Goal: Task Accomplishment & Management: Use online tool/utility

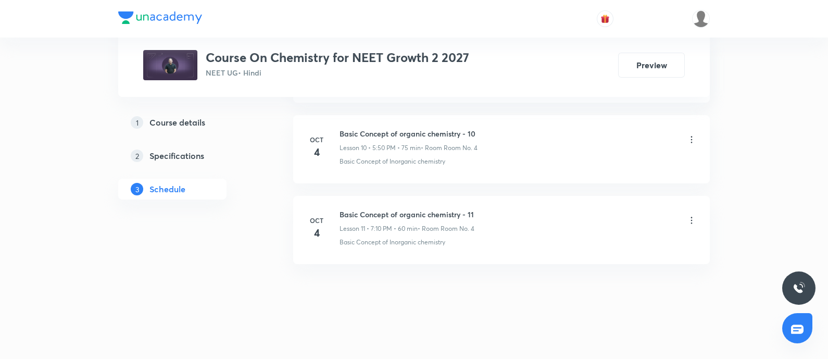
click at [342, 212] on h6 "Basic Concept of organic chemistry - 11" at bounding box center [407, 214] width 135 height 11
copy h6 "Basic Concept of organic chemistry - 11"
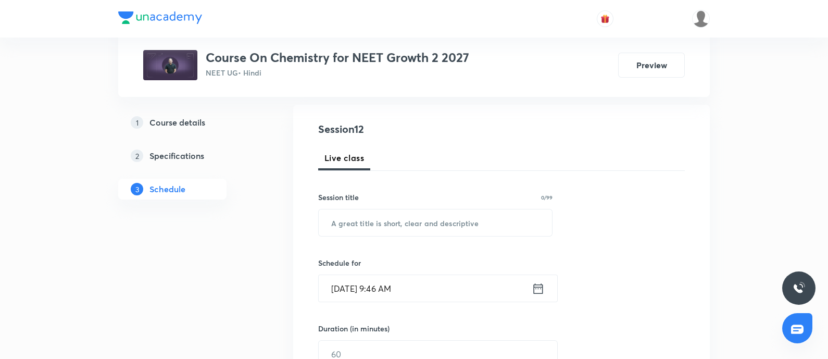
scroll to position [111, 0]
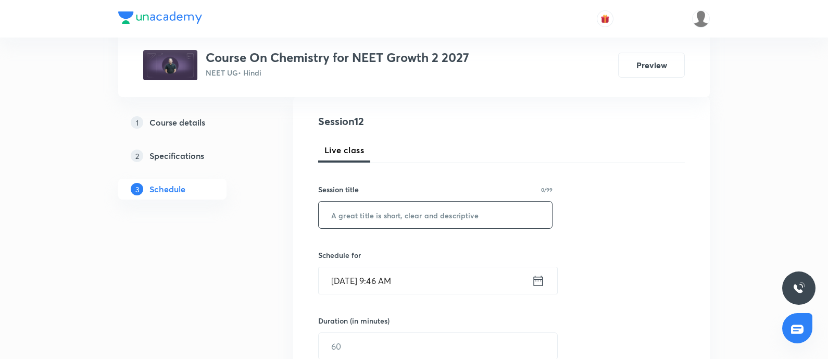
click at [378, 221] on input "text" at bounding box center [435, 215] width 233 height 27
paste input "Basic Concept of organic chemistry - 11"
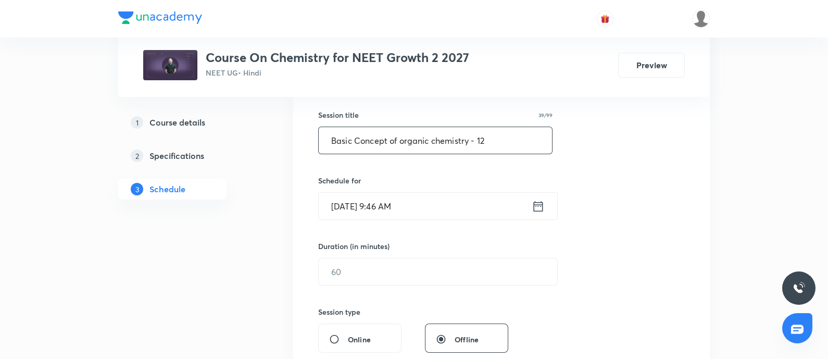
scroll to position [188, 0]
type input "Basic Concept of organic chemistry - 12"
click at [445, 198] on input "Oct 6, 2025, 9:46 AM" at bounding box center [425, 204] width 213 height 27
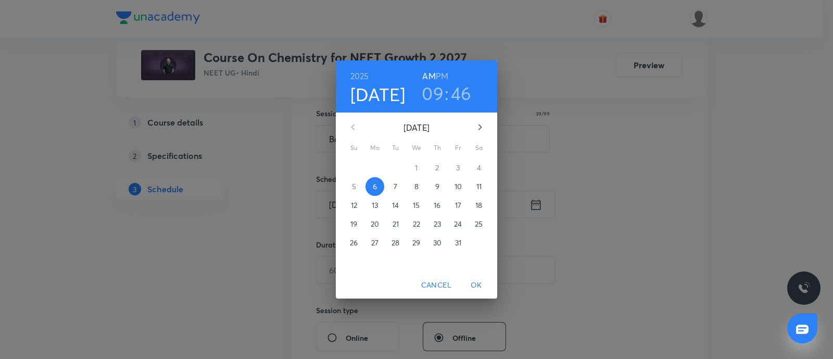
click at [446, 72] on h6 "PM" at bounding box center [442, 76] width 13 height 15
click at [435, 97] on h3 "09" at bounding box center [433, 93] width 22 height 22
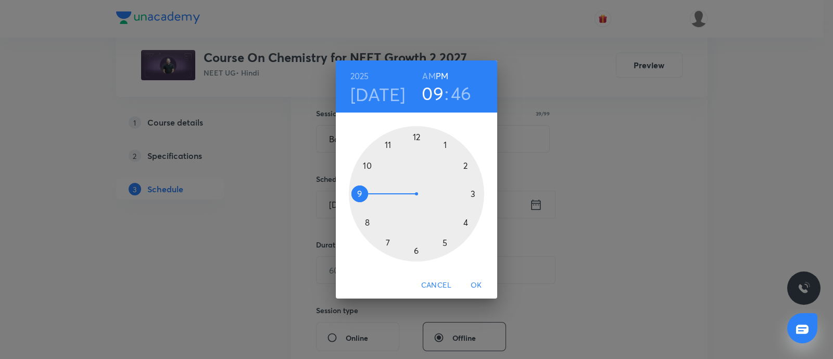
click at [445, 141] on div at bounding box center [416, 193] width 135 height 135
click at [361, 195] on div at bounding box center [416, 193] width 135 height 135
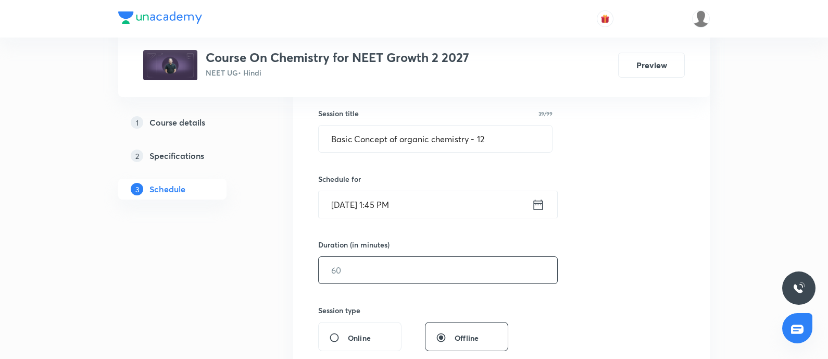
click at [355, 271] on input "text" at bounding box center [438, 270] width 239 height 27
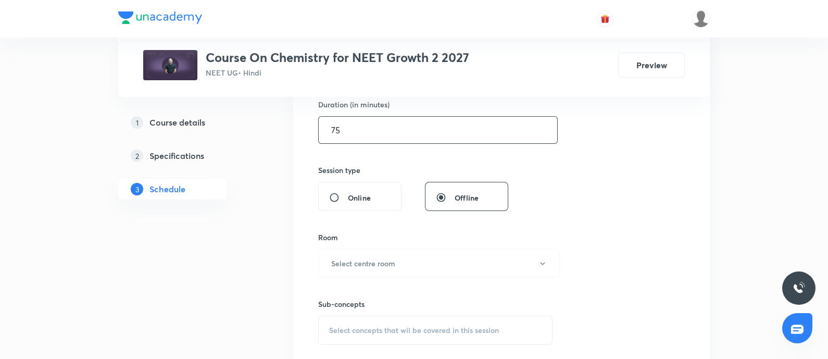
scroll to position [331, 0]
type input "75"
click at [355, 271] on button "Select centre room" at bounding box center [439, 260] width 242 height 29
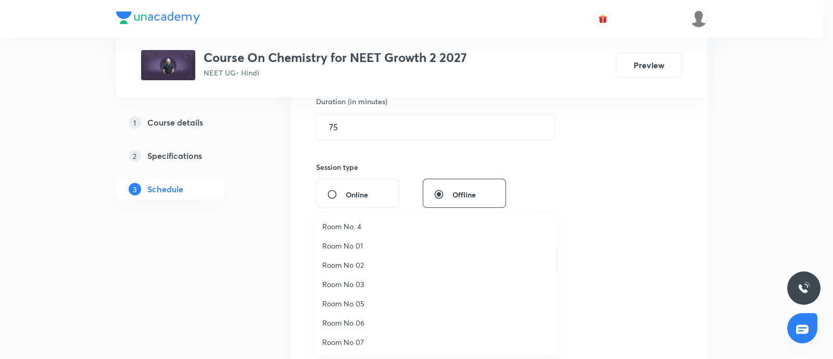
click at [358, 228] on span "Room No. 4" at bounding box center [436, 226] width 228 height 11
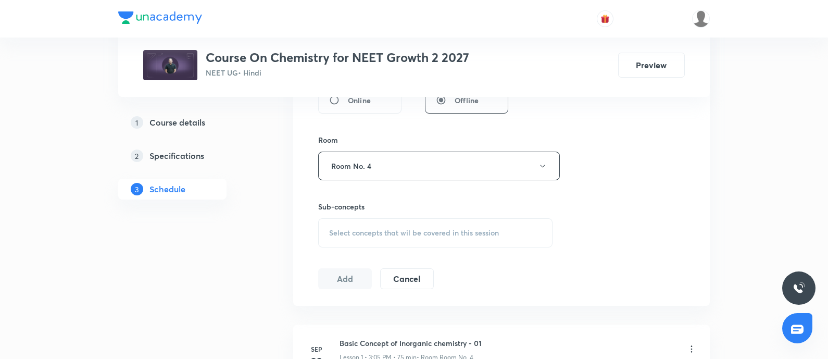
scroll to position [429, 0]
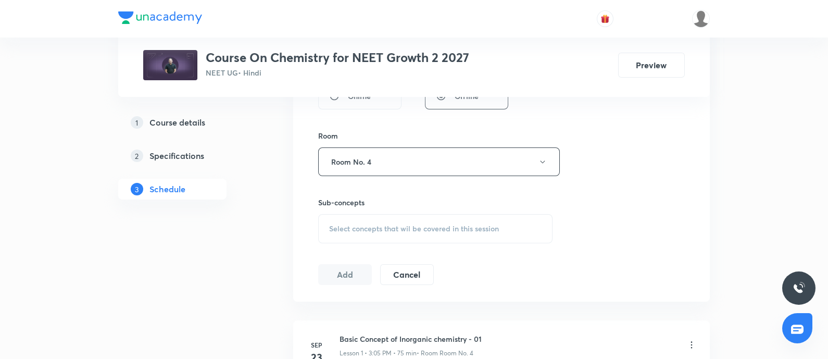
click at [358, 228] on span "Select concepts that wil be covered in this session" at bounding box center [414, 229] width 170 height 8
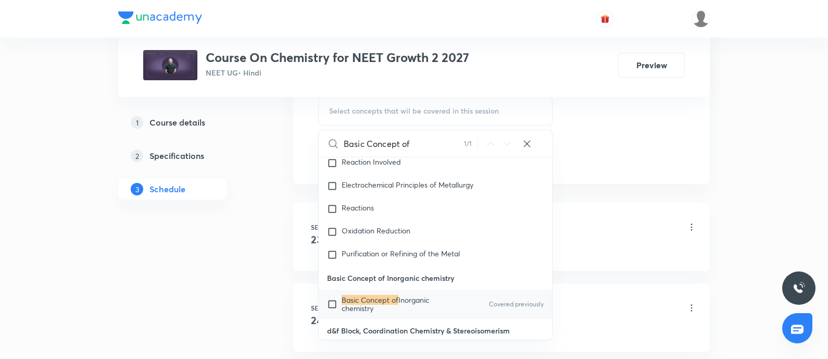
scroll to position [551, 0]
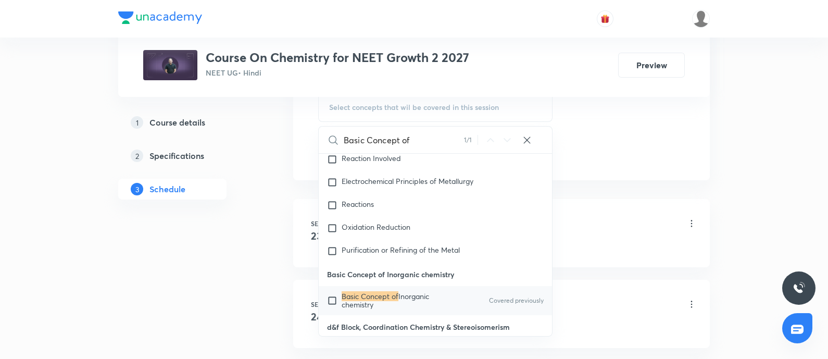
type input "Basic Concept of"
click at [332, 292] on input "checkbox" at bounding box center [334, 300] width 15 height 17
checkbox input "true"
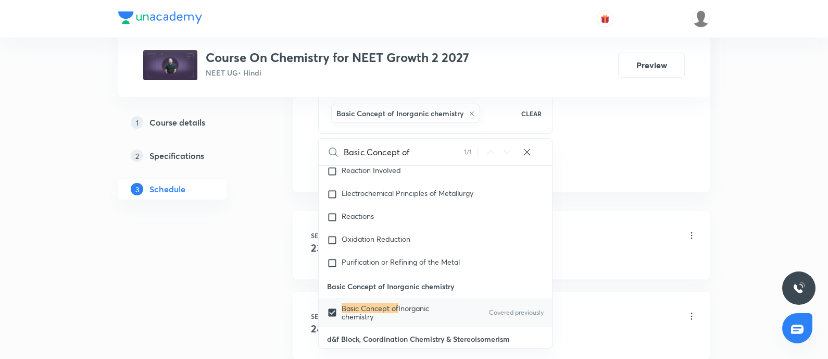
click at [594, 243] on div "Basic Concept of Inorganic chemistry - 01 Lesson 1 • 3:05 PM • 75 min • Room Ro…" at bounding box center [518, 236] width 357 height 24
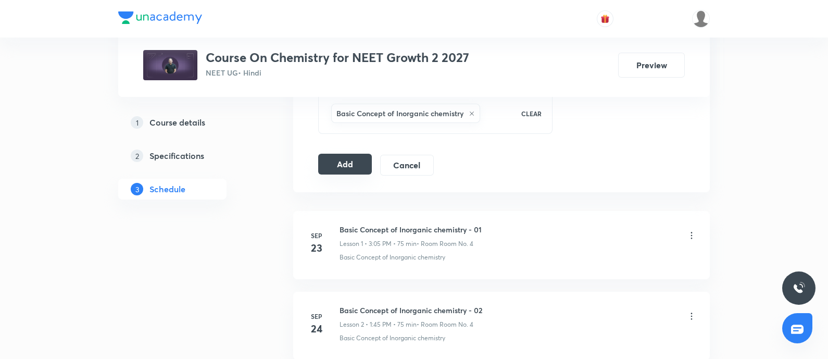
click at [348, 162] on button "Add" at bounding box center [345, 164] width 54 height 21
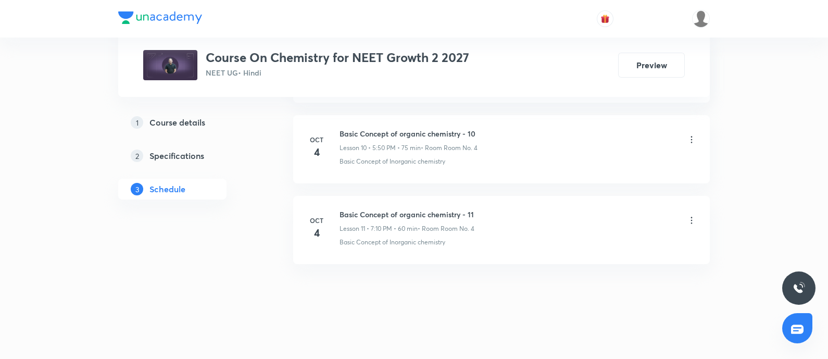
scroll to position [883, 0]
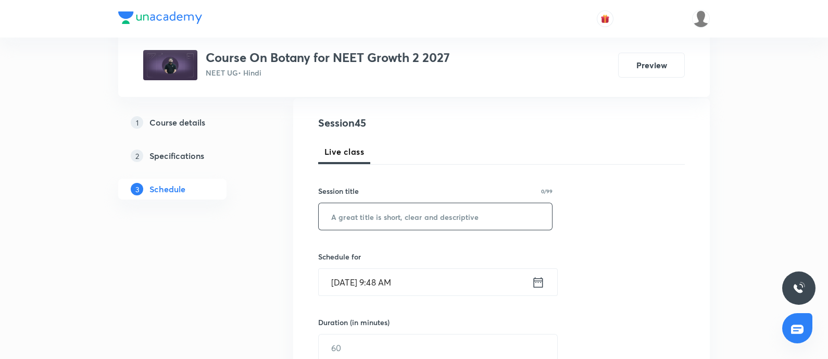
scroll to position [109, 0]
click at [373, 216] on input "text" at bounding box center [435, 217] width 233 height 27
paste input "Plant Growth & Development - 02"
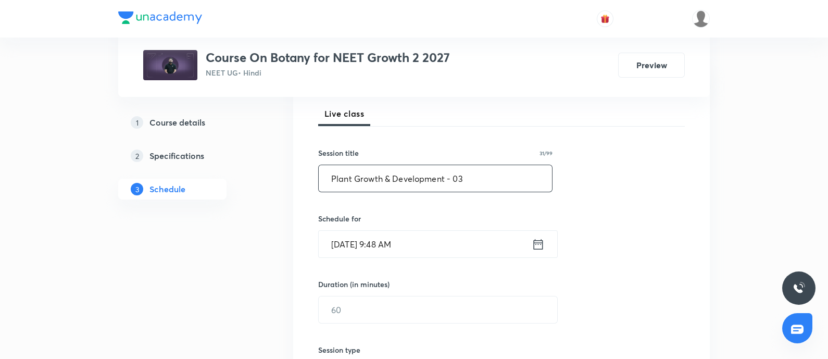
scroll to position [148, 0]
type input "Plant Growth & Development - 03"
click at [428, 245] on input "Oct 6, 2025, 9:48 AM" at bounding box center [425, 243] width 213 height 27
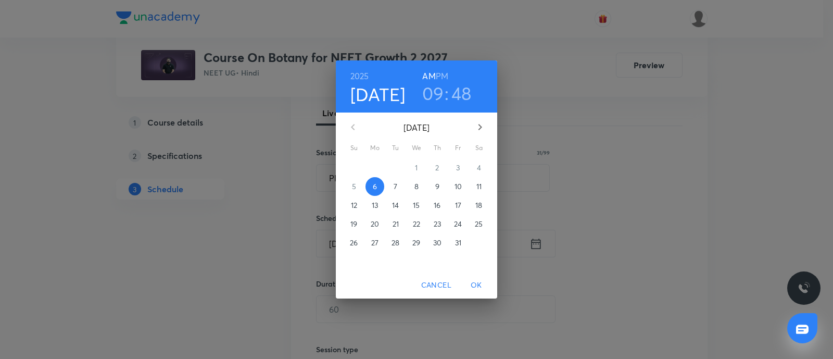
click at [442, 72] on h6 "PM" at bounding box center [442, 76] width 13 height 15
click at [428, 93] on h3 "09" at bounding box center [433, 93] width 22 height 22
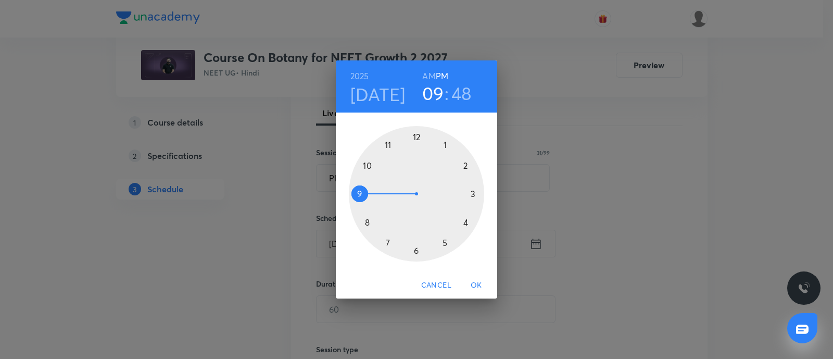
click at [475, 194] on div at bounding box center [416, 193] width 135 height 135
click at [445, 144] on div at bounding box center [416, 193] width 135 height 135
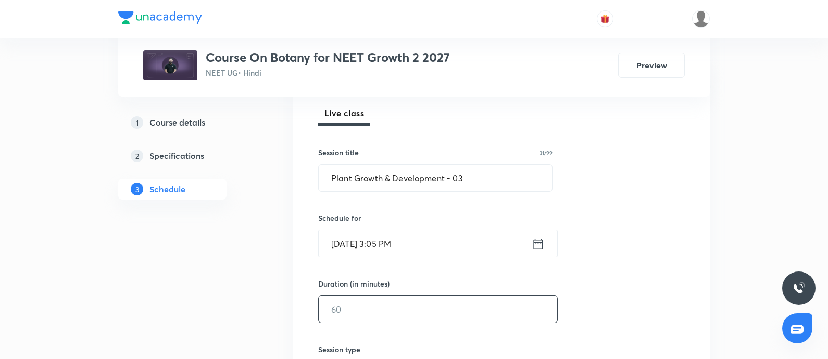
click at [349, 308] on input "text" at bounding box center [438, 309] width 239 height 27
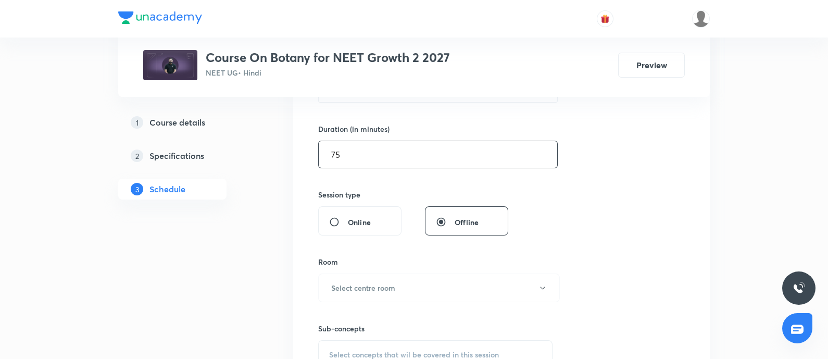
scroll to position [306, 0]
type input "75"
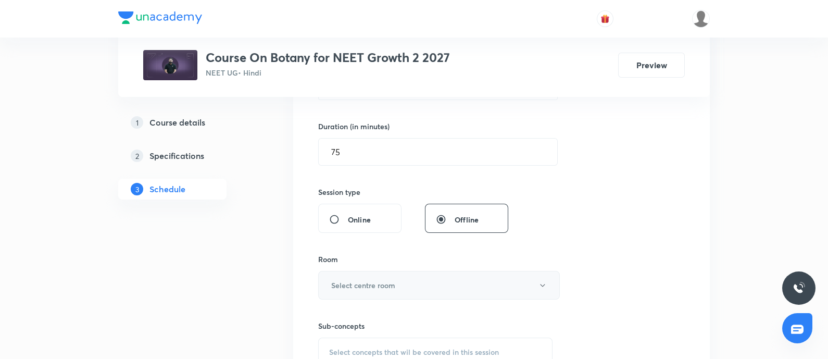
click at [368, 290] on button "Select centre room" at bounding box center [439, 285] width 242 height 29
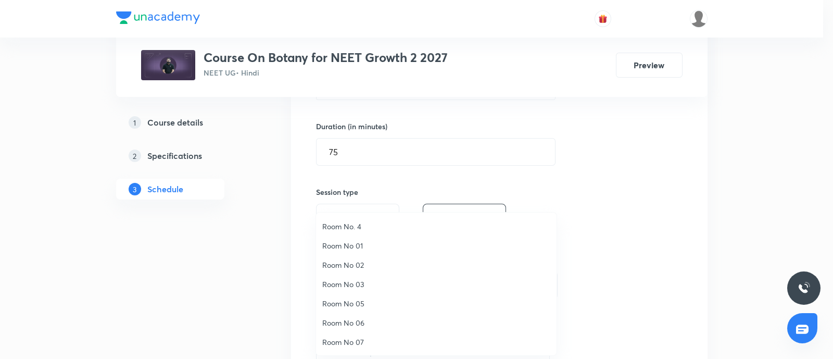
click at [355, 226] on span "Room No. 4" at bounding box center [436, 226] width 228 height 11
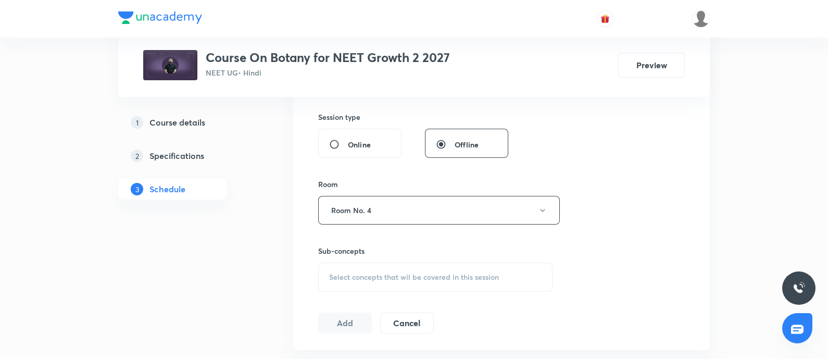
scroll to position [385, 0]
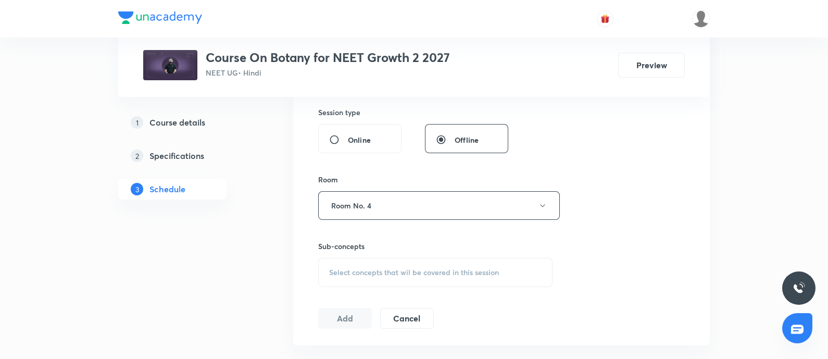
click at [373, 277] on div "Select concepts that wil be covered in this session" at bounding box center [435, 272] width 234 height 29
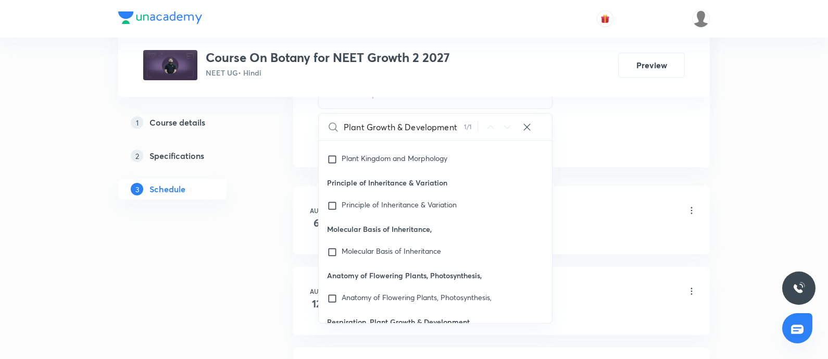
scroll to position [571, 0]
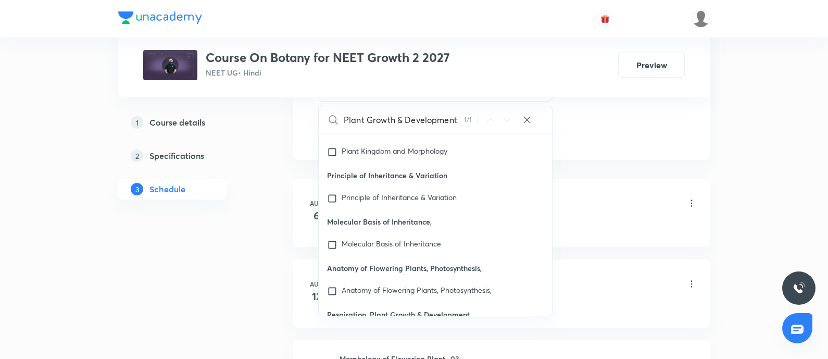
type input "Plant Growth & Development"
click at [333, 332] on input "checkbox" at bounding box center [334, 337] width 15 height 10
checkbox input "true"
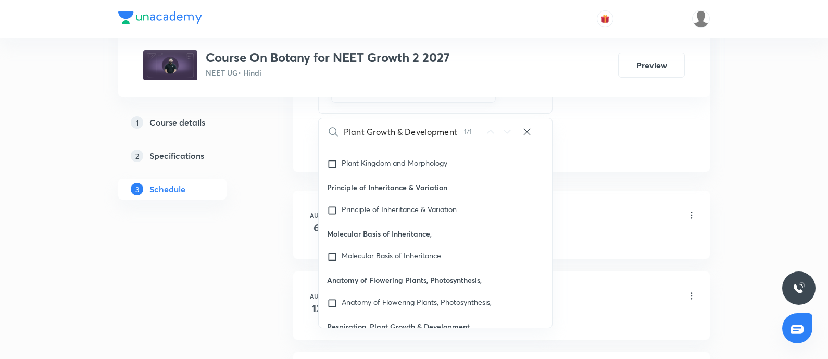
click at [588, 228] on div "Morphology of Flowering Plant-01 Lesson 1 • 3:05 PM • 75 min • Room Room No. 4 …" at bounding box center [518, 223] width 357 height 38
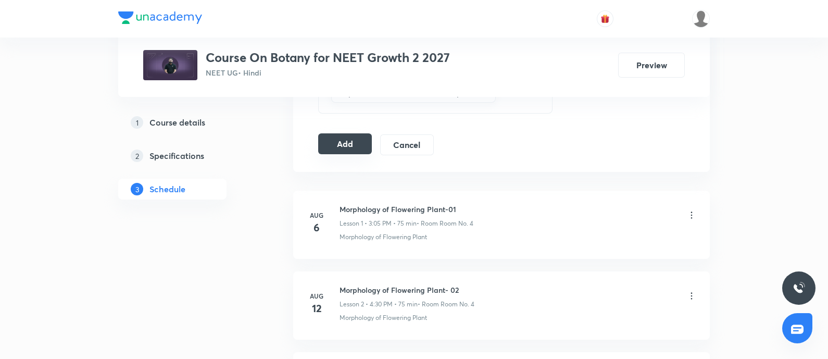
click at [351, 137] on button "Add" at bounding box center [345, 143] width 54 height 21
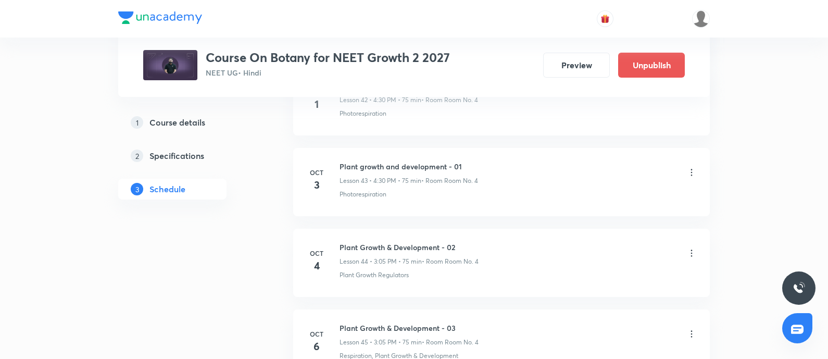
scroll to position [3622, 0]
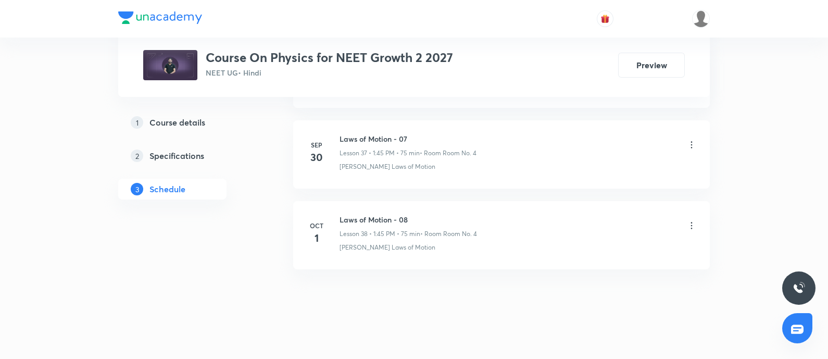
click at [343, 215] on h6 "Laws of Motion - 08" at bounding box center [409, 219] width 138 height 11
copy h6 "Laws of Motion - 08"
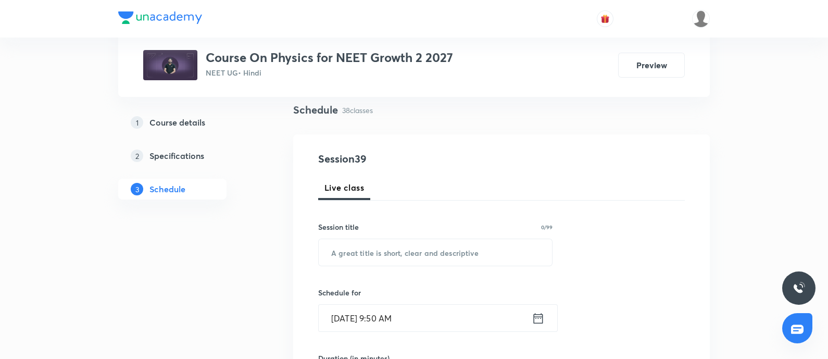
scroll to position [82, 0]
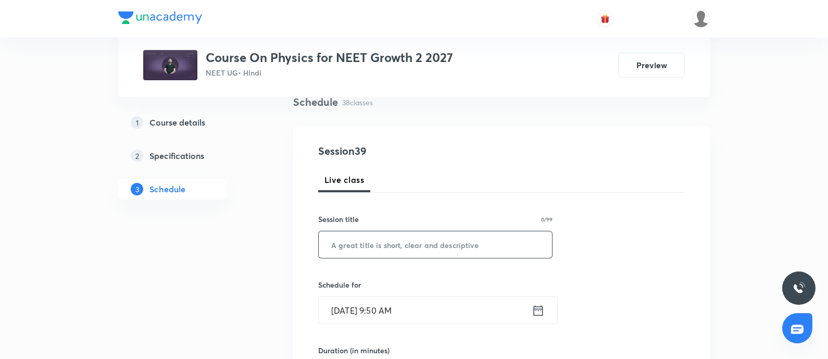
click at [371, 240] on input "text" at bounding box center [435, 244] width 233 height 27
paste input "Laws of Motion - 08"
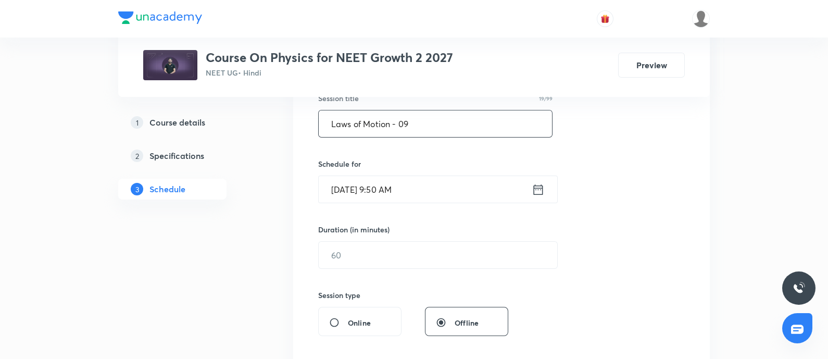
scroll to position [206, 0]
type input "Laws of Motion - 09"
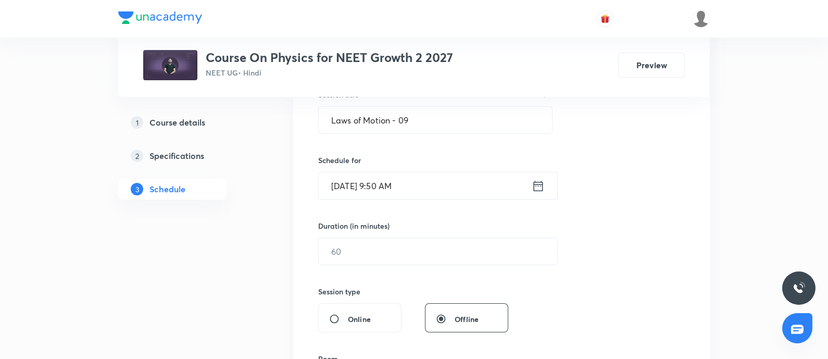
click at [442, 186] on input "Oct 6, 2025, 9:50 AM" at bounding box center [425, 185] width 213 height 27
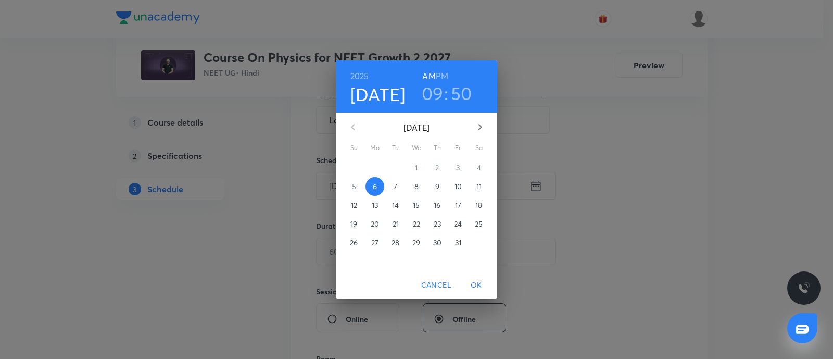
click at [448, 75] on h6 "PM" at bounding box center [442, 76] width 13 height 15
click at [431, 94] on h3 "09" at bounding box center [433, 93] width 22 height 22
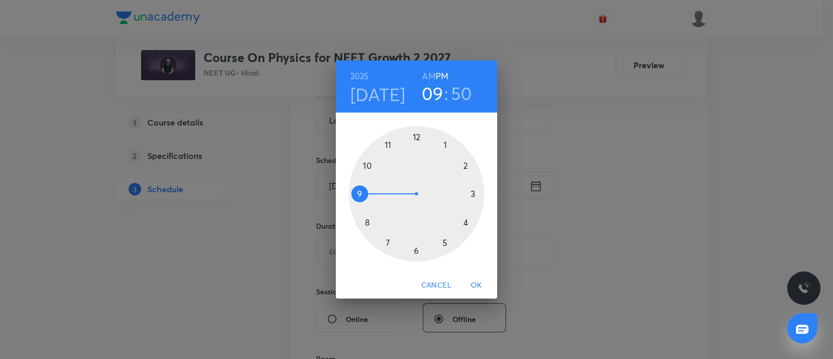
click at [465, 222] on div at bounding box center [416, 193] width 135 height 135
click at [416, 249] on div at bounding box center [416, 193] width 135 height 135
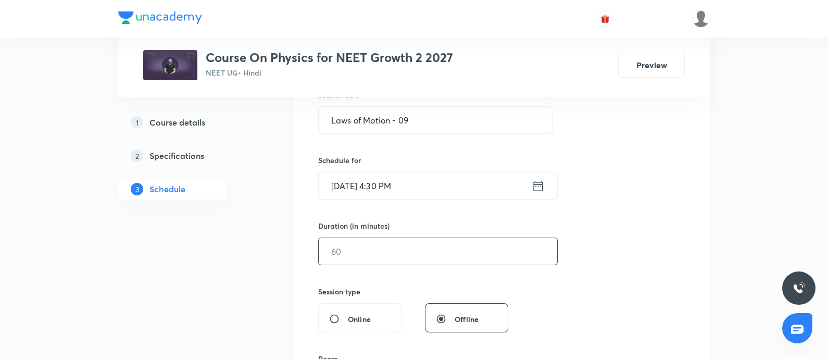
click at [378, 259] on input "text" at bounding box center [438, 251] width 239 height 27
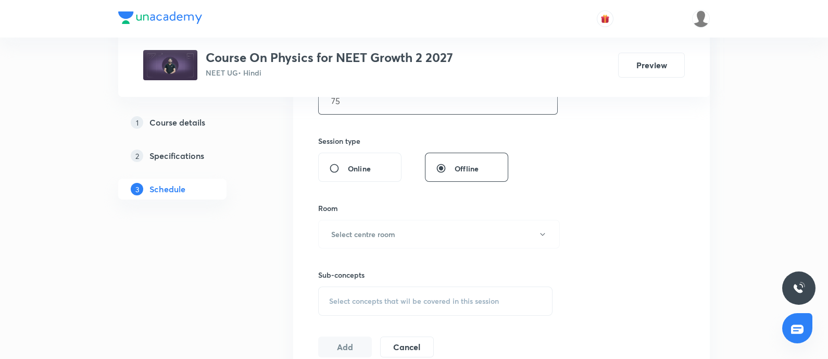
scroll to position [357, 0]
type input "75"
click at [384, 230] on h6 "Select centre room" at bounding box center [363, 233] width 64 height 11
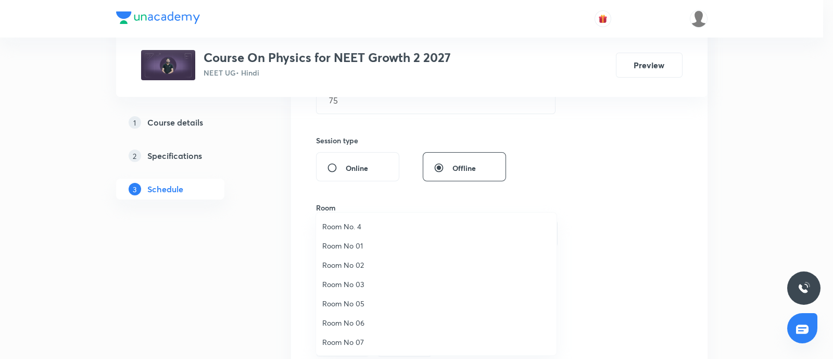
click at [357, 225] on span "Room No. 4" at bounding box center [436, 226] width 228 height 11
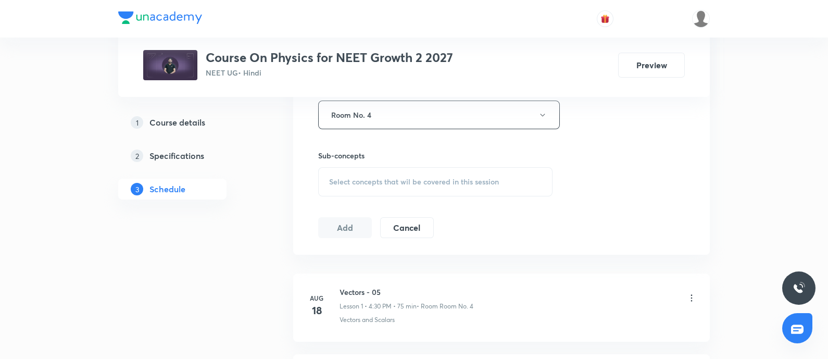
scroll to position [477, 0]
click at [367, 186] on div "Select concepts that wil be covered in this session" at bounding box center [435, 180] width 234 height 29
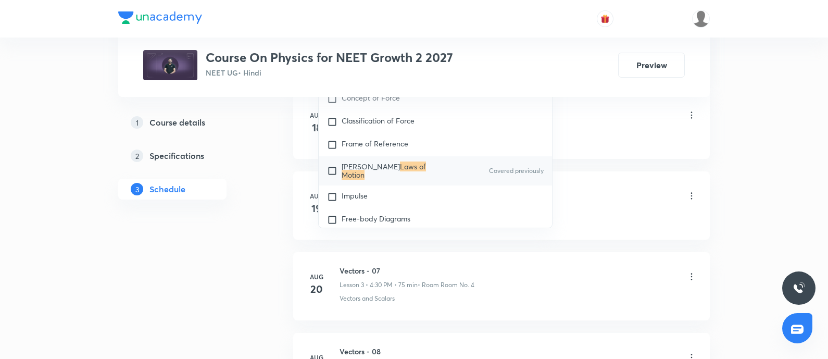
scroll to position [663, 0]
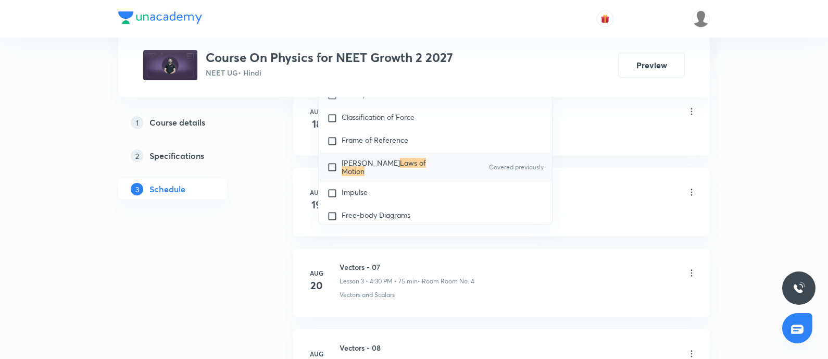
type input "Laws of Motion"
click at [331, 176] on input "checkbox" at bounding box center [334, 167] width 15 height 17
checkbox input "true"
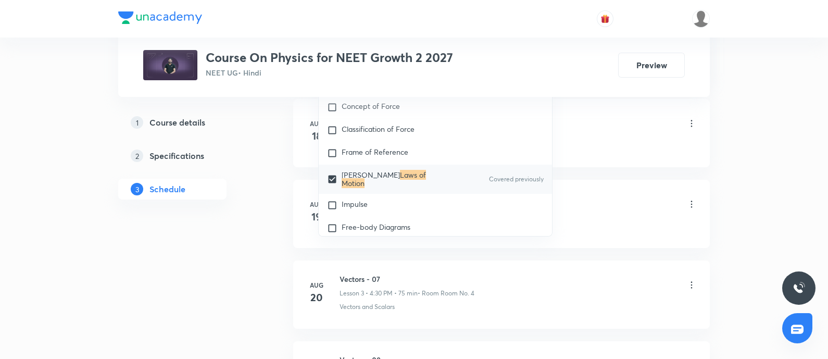
click at [577, 146] on div "Vectors and Scalars" at bounding box center [518, 145] width 357 height 9
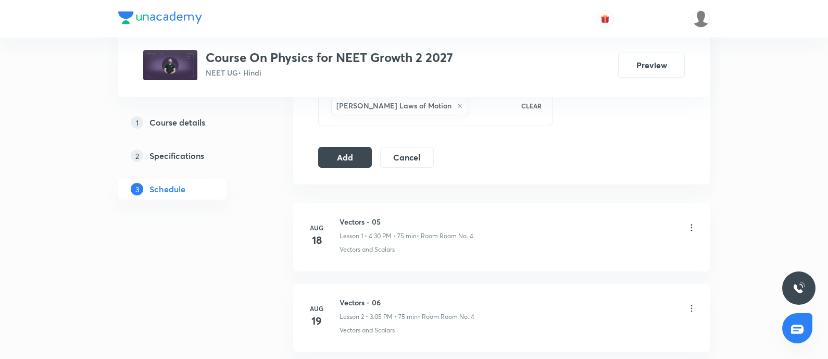
scroll to position [558, 0]
click at [357, 153] on button "Add" at bounding box center [345, 156] width 54 height 21
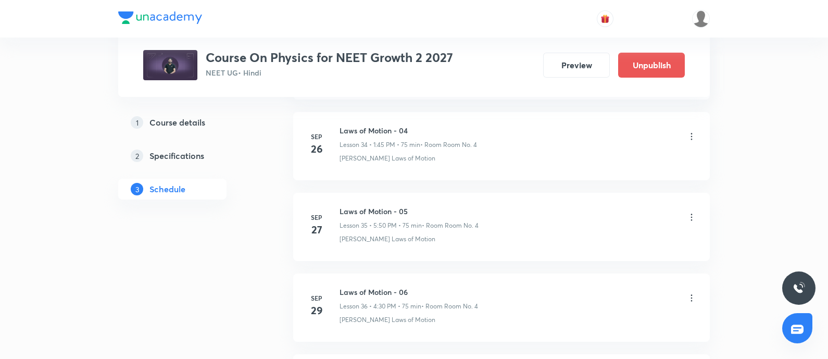
scroll to position [3138, 0]
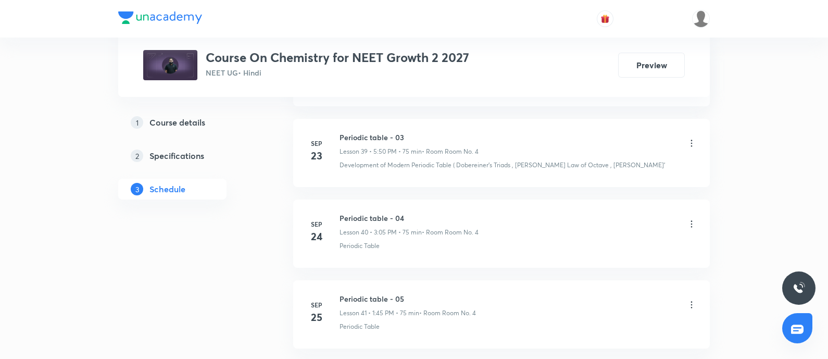
scroll to position [4341, 0]
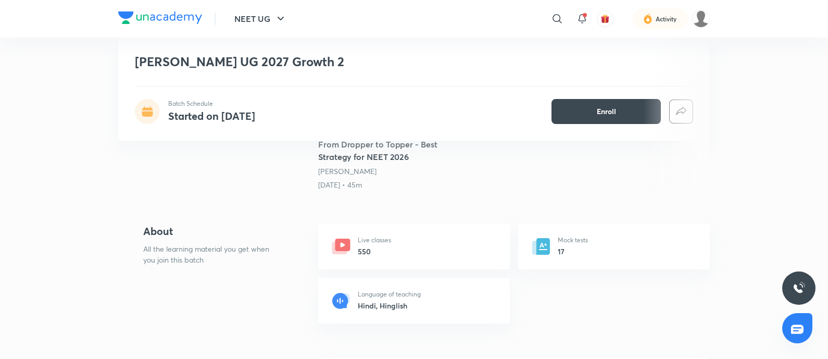
scroll to position [292, 0]
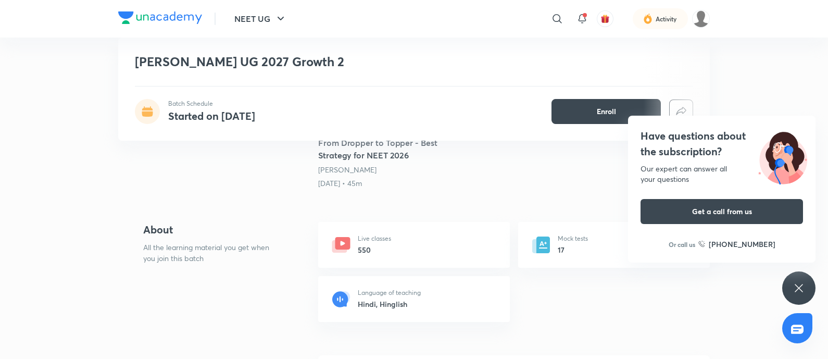
click at [421, 246] on div "Live classes 550" at bounding box center [414, 245] width 192 height 46
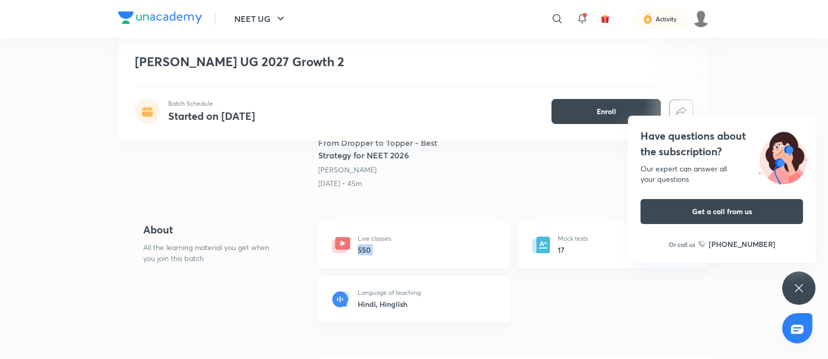
click at [421, 246] on div "Live classes 550" at bounding box center [414, 245] width 192 height 46
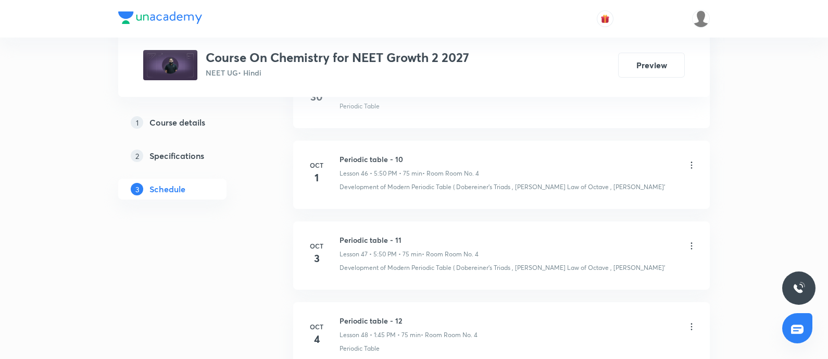
scroll to position [4341, 0]
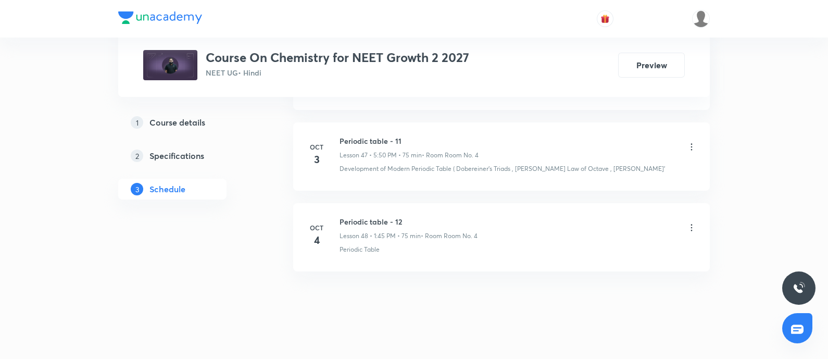
click at [691, 224] on icon at bounding box center [692, 227] width 2 height 7
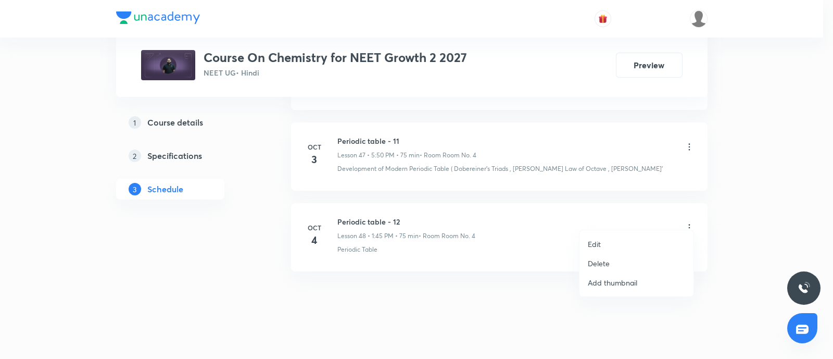
click at [469, 216] on div at bounding box center [416, 179] width 833 height 359
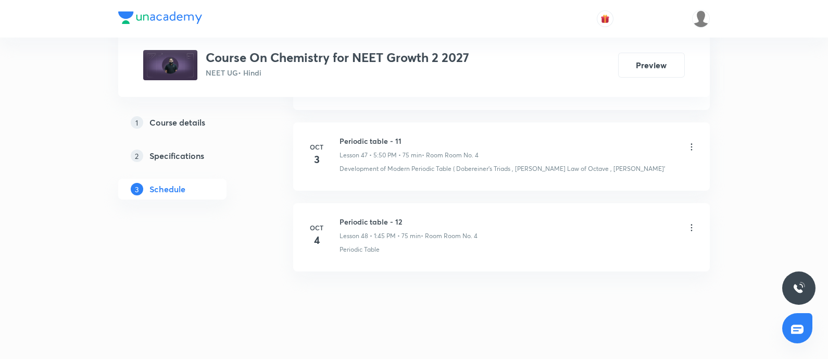
click at [469, 216] on h6 "Periodic table - 12" at bounding box center [409, 221] width 138 height 11
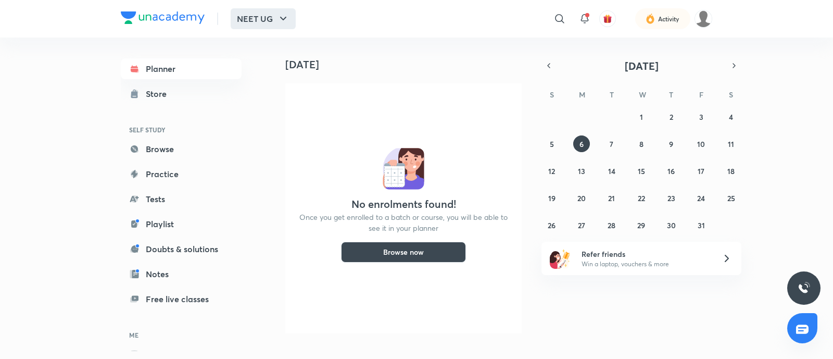
click at [282, 19] on icon "button" at bounding box center [283, 19] width 6 height 4
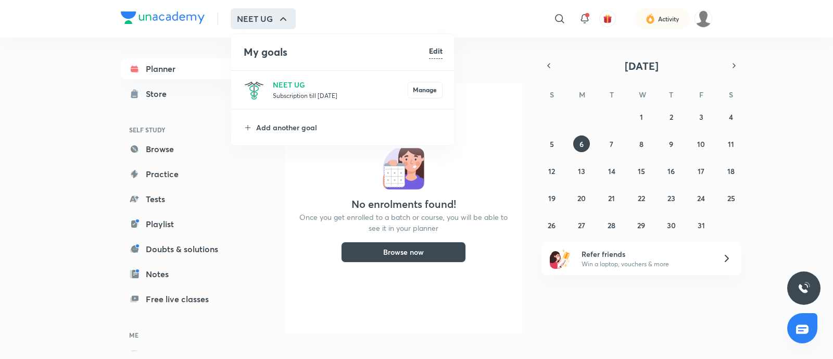
click at [317, 92] on p "Subscription till 28 Aug 2026" at bounding box center [340, 95] width 135 height 10
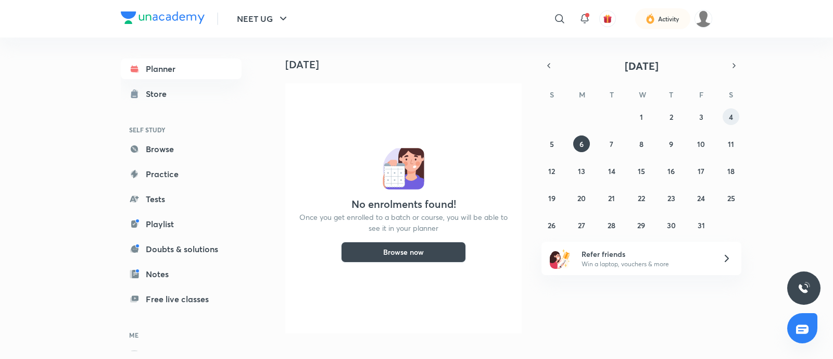
click at [729, 117] on abbr "4" at bounding box center [731, 117] width 4 height 10
click at [165, 224] on link "Playlist" at bounding box center [181, 224] width 121 height 21
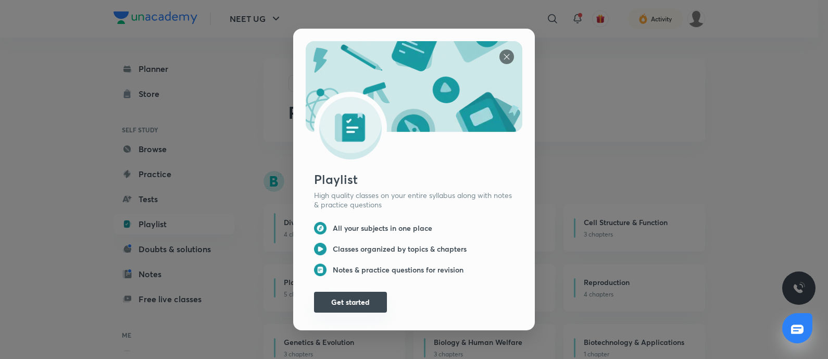
click at [324, 296] on button "Get started" at bounding box center [350, 302] width 73 height 21
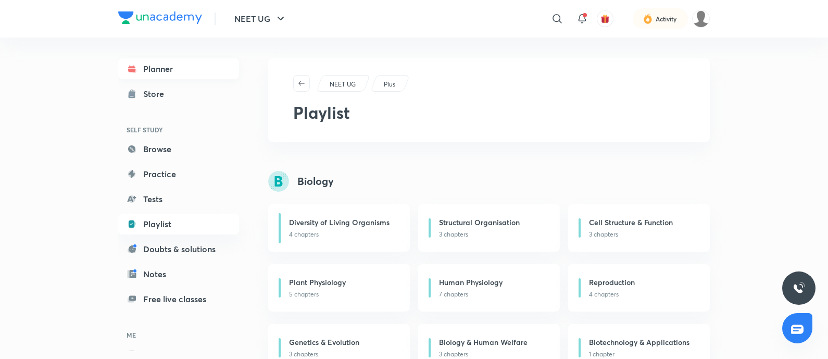
click at [163, 73] on link "Planner" at bounding box center [178, 68] width 121 height 21
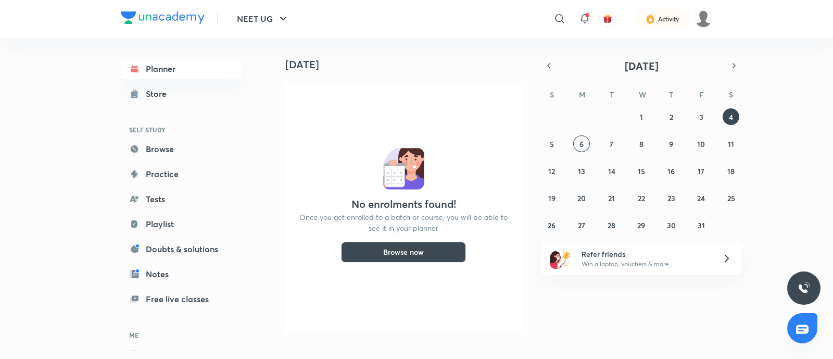
click at [405, 251] on button "Browse now" at bounding box center [403, 252] width 125 height 21
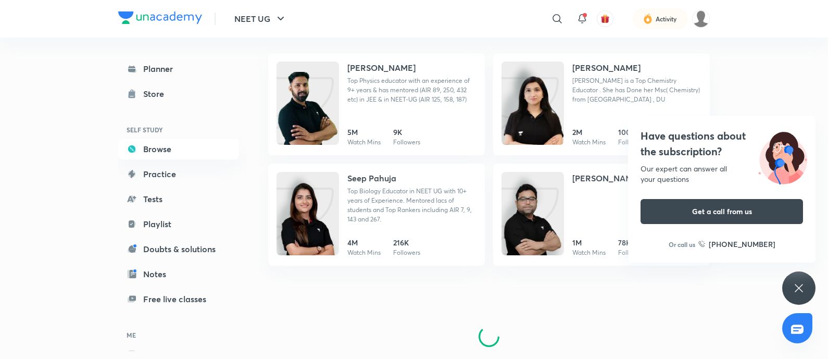
scroll to position [702, 0]
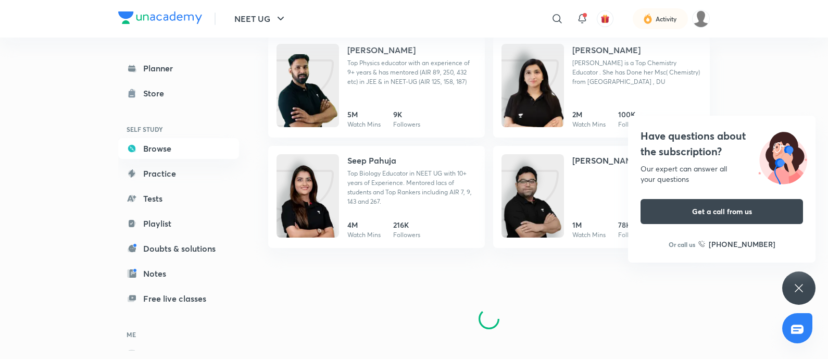
click at [797, 285] on icon at bounding box center [799, 288] width 13 height 13
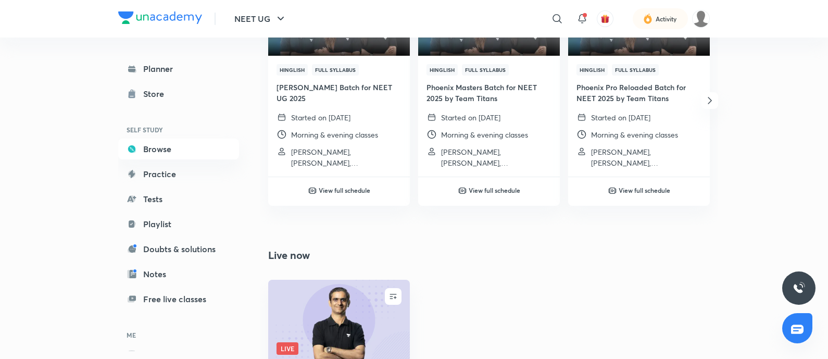
scroll to position [0, 0]
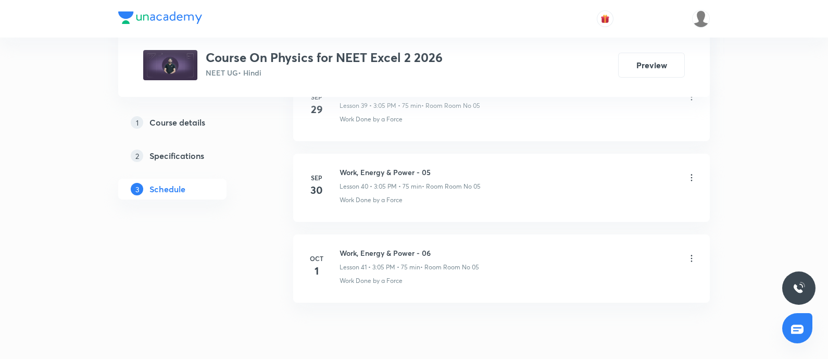
scroll to position [3778, 0]
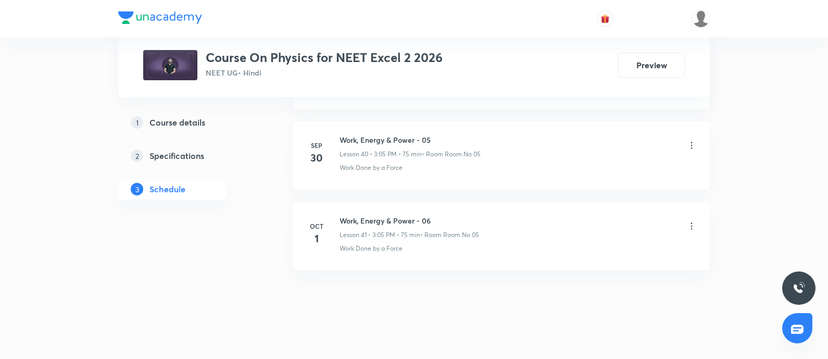
click at [344, 215] on h6 "Work, Energy & Power - 06" at bounding box center [410, 220] width 140 height 11
copy h6 "Work, Energy & Power - 06"
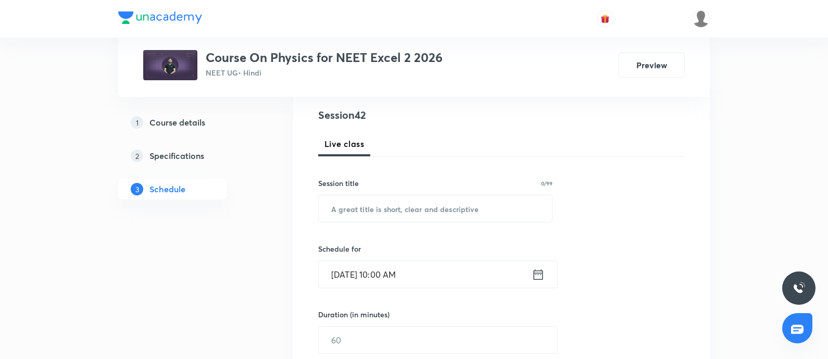
scroll to position [118, 0]
click at [372, 207] on input "text" at bounding box center [435, 208] width 233 height 27
paste input "Work, Energy & Power - 06"
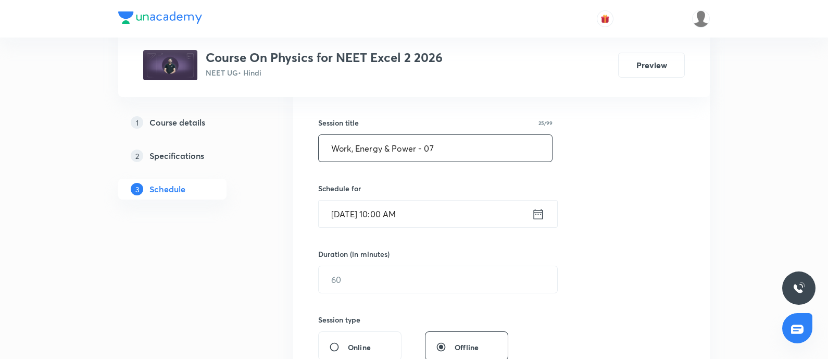
scroll to position [180, 0]
type input "Work, Energy & Power - 07"
click at [442, 218] on input "Oct 6, 2025, 10:00 AM" at bounding box center [425, 212] width 213 height 27
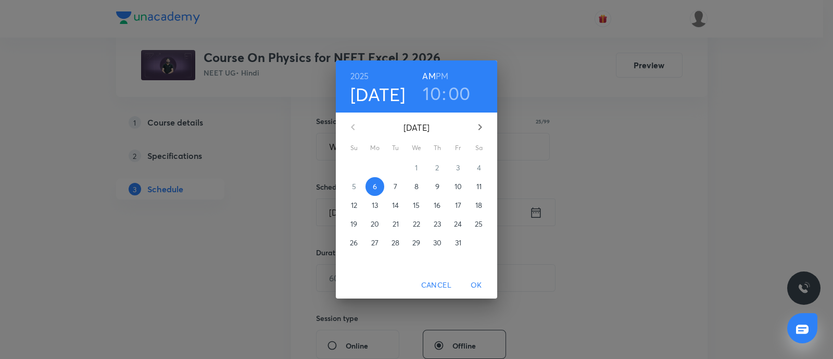
click at [443, 75] on h6 "PM" at bounding box center [442, 76] width 13 height 15
click at [417, 168] on div "1" at bounding box center [416, 167] width 21 height 19
click at [373, 184] on p "6" at bounding box center [375, 186] width 4 height 10
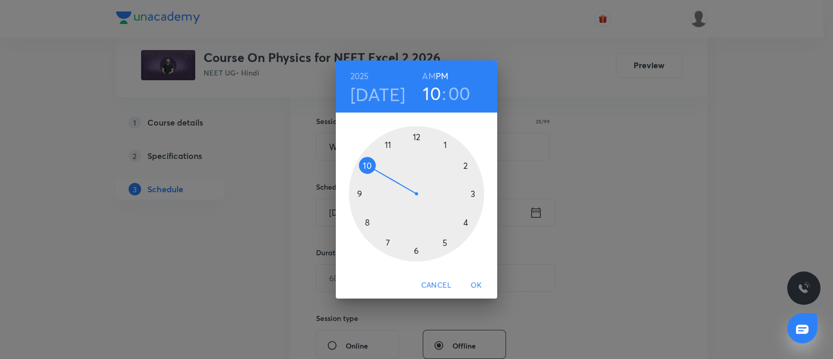
click at [446, 145] on div at bounding box center [416, 193] width 135 height 135
click at [363, 194] on div at bounding box center [416, 193] width 135 height 135
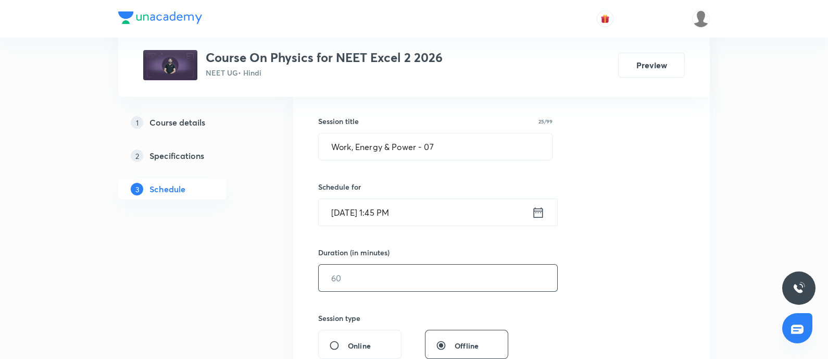
click at [358, 275] on input "text" at bounding box center [438, 278] width 239 height 27
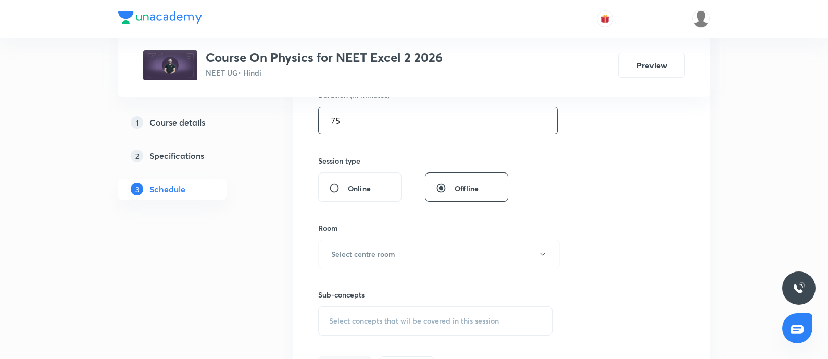
scroll to position [339, 0]
type input "75"
click at [365, 253] on h6 "Select centre room" at bounding box center [363, 251] width 64 height 11
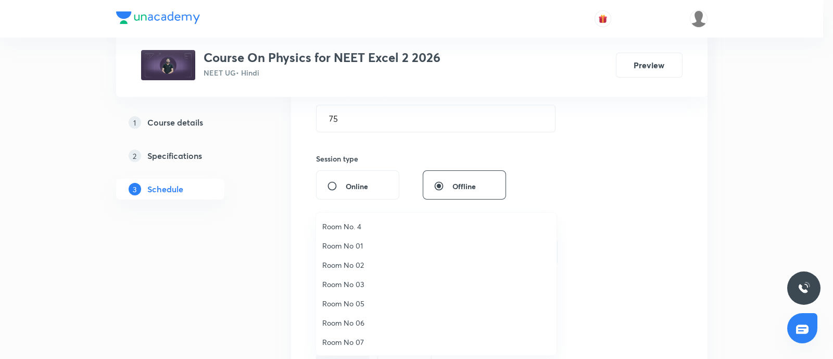
click at [355, 304] on span "Room No 05" at bounding box center [436, 303] width 228 height 11
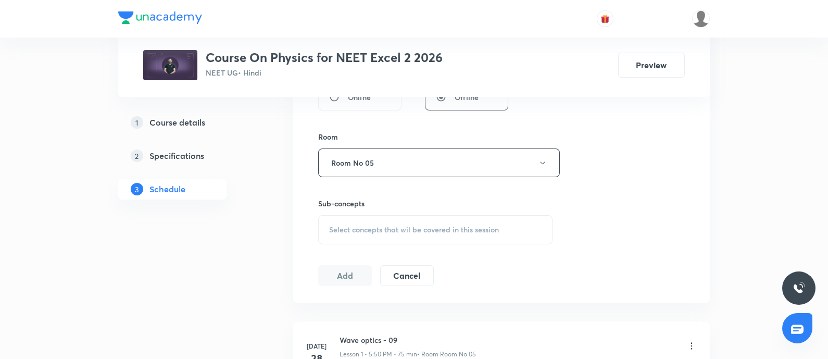
scroll to position [432, 0]
click at [364, 236] on div "Select concepts that wil be covered in this session" at bounding box center [435, 225] width 234 height 29
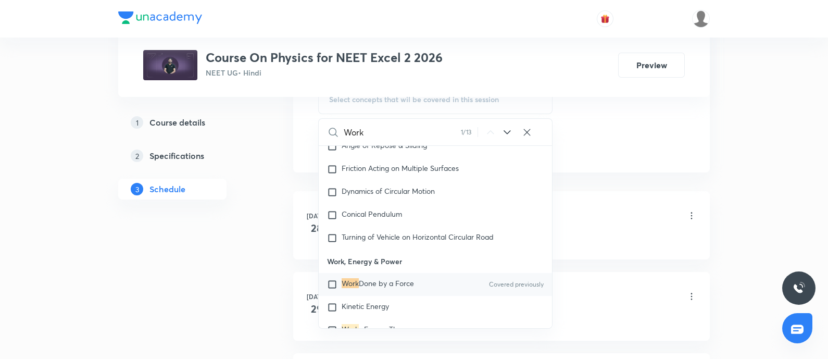
scroll to position [2519, 0]
type input "Work"
click at [335, 277] on input "checkbox" at bounding box center [334, 282] width 15 height 10
checkbox input "true"
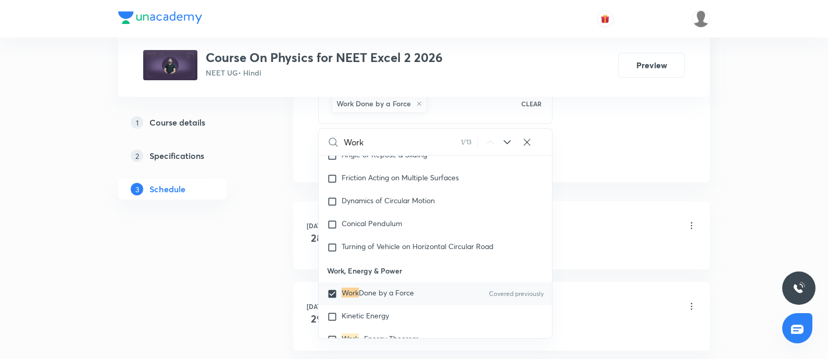
click at [591, 244] on div "Huygen's Wave Theory · Wavefronts" at bounding box center [518, 247] width 357 height 9
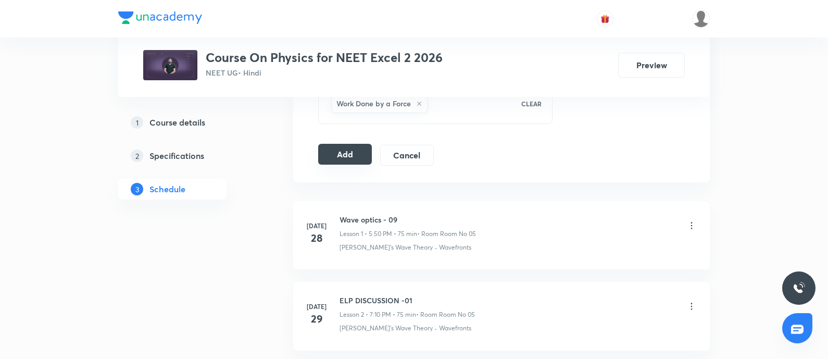
click at [341, 148] on button "Add" at bounding box center [345, 154] width 54 height 21
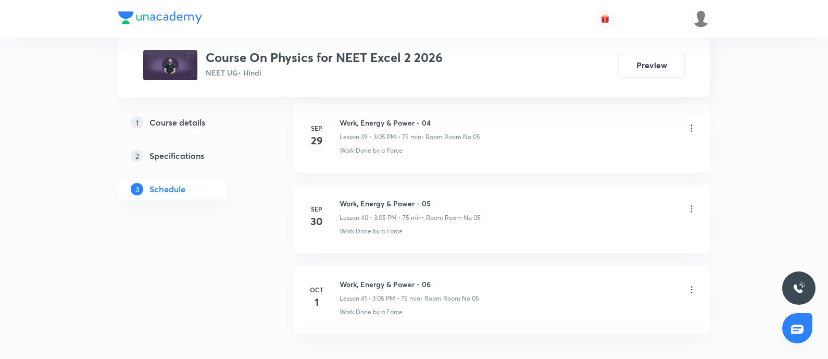
scroll to position [3790, 0]
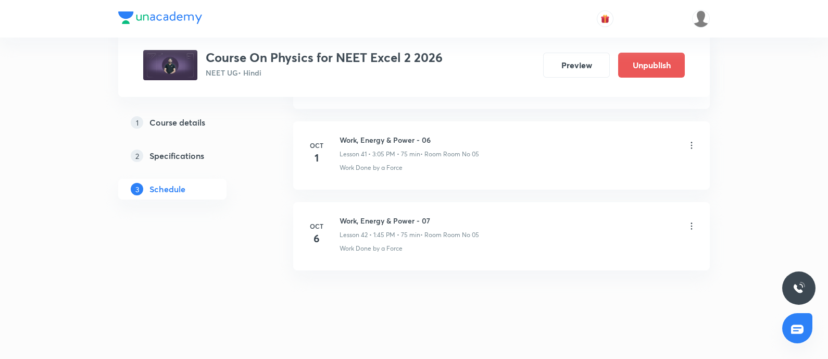
click at [344, 215] on h6 "Work, Energy & Power - 07" at bounding box center [410, 220] width 140 height 11
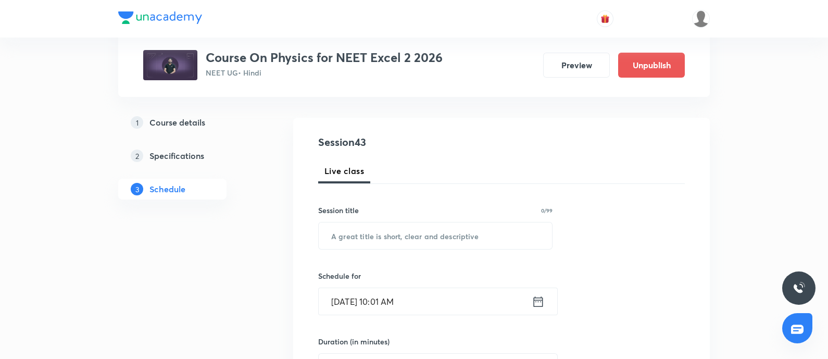
scroll to position [97, 0]
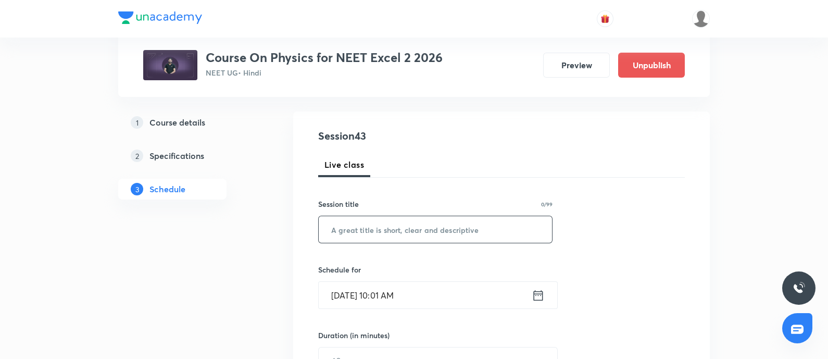
click at [365, 221] on input "text" at bounding box center [435, 229] width 233 height 27
paste input "Work, Energy & Power - 07"
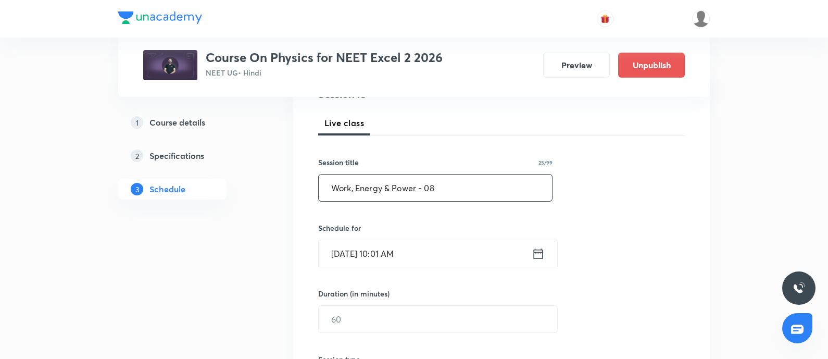
scroll to position [154, 0]
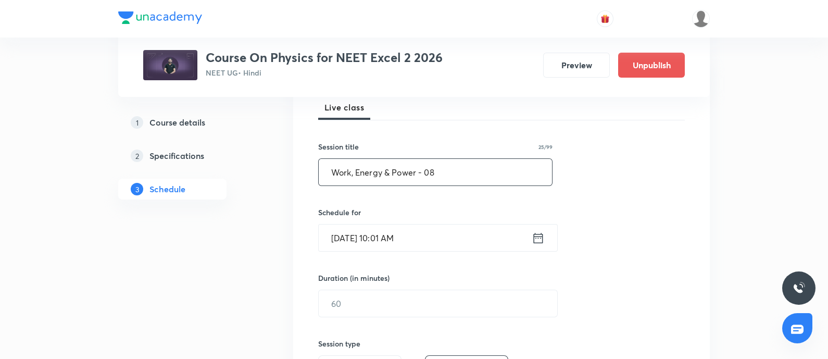
type input "Work, Energy & Power - 08"
click at [432, 241] on input "Oct 6, 2025, 10:01 AM" at bounding box center [425, 238] width 213 height 27
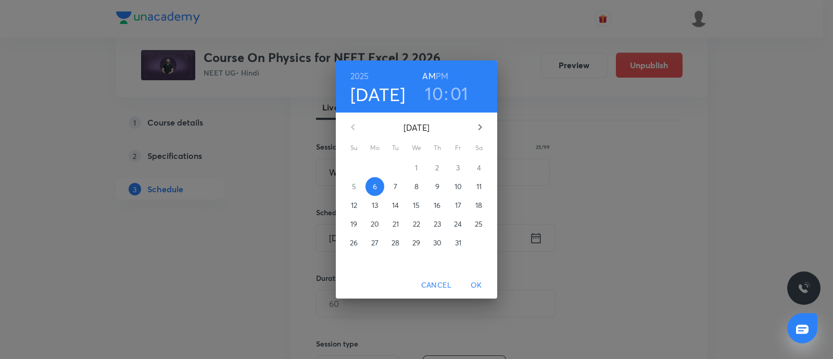
click at [444, 74] on h6 "PM" at bounding box center [442, 76] width 13 height 15
click at [434, 93] on h3 "10" at bounding box center [434, 93] width 18 height 22
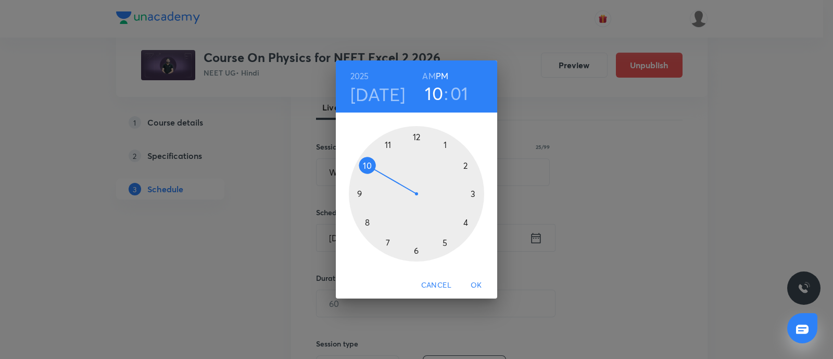
click at [473, 193] on div at bounding box center [416, 193] width 135 height 135
click at [445, 144] on div at bounding box center [416, 193] width 135 height 135
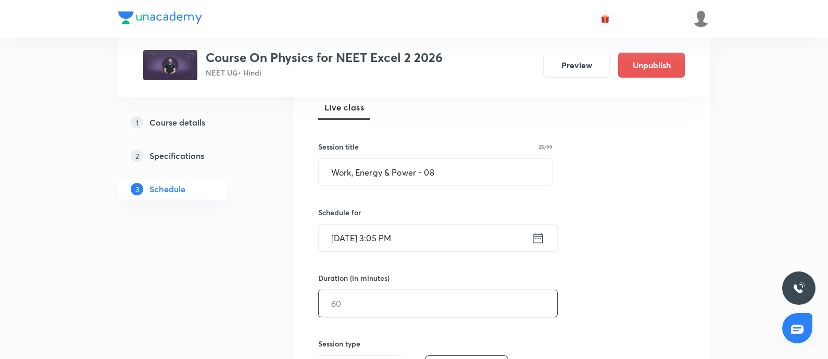
click at [371, 305] on input "text" at bounding box center [438, 303] width 239 height 27
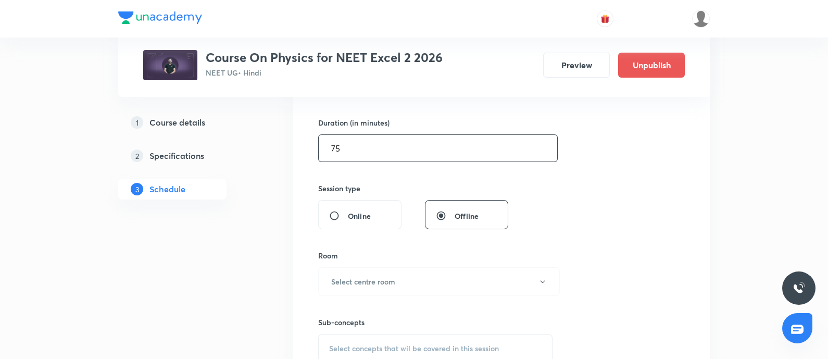
scroll to position [337, 0]
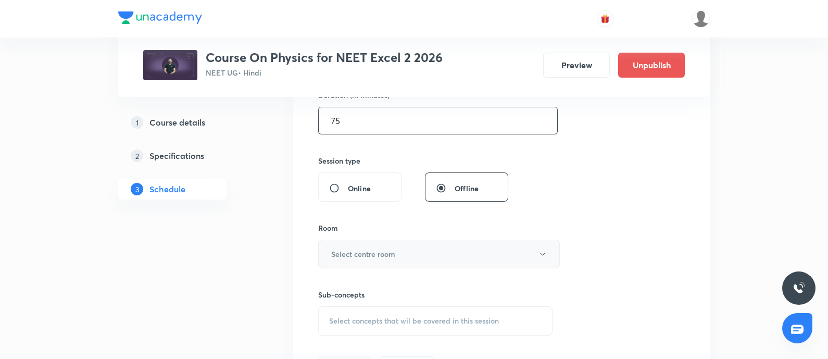
type input "75"
click at [375, 258] on button "Select centre room" at bounding box center [439, 254] width 242 height 29
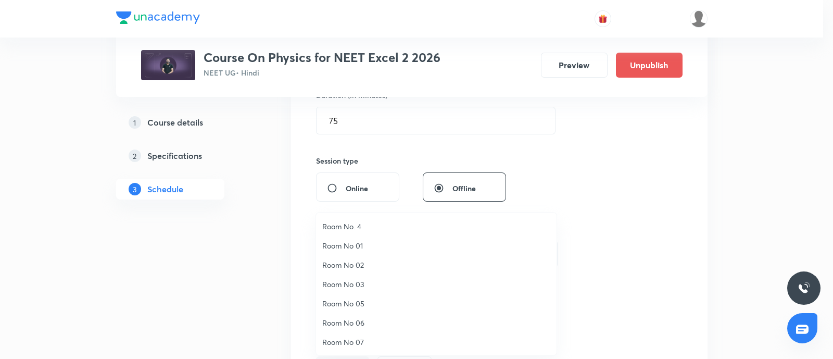
click at [356, 303] on span "Room No 05" at bounding box center [436, 303] width 228 height 11
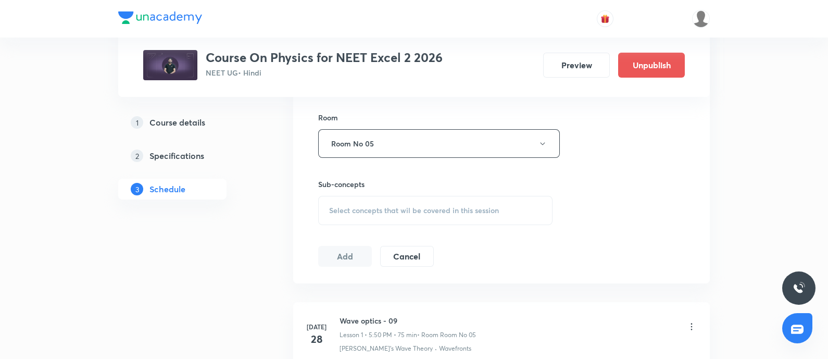
scroll to position [447, 0]
click at [356, 216] on div "Select concepts that wil be covered in this session" at bounding box center [435, 210] width 234 height 29
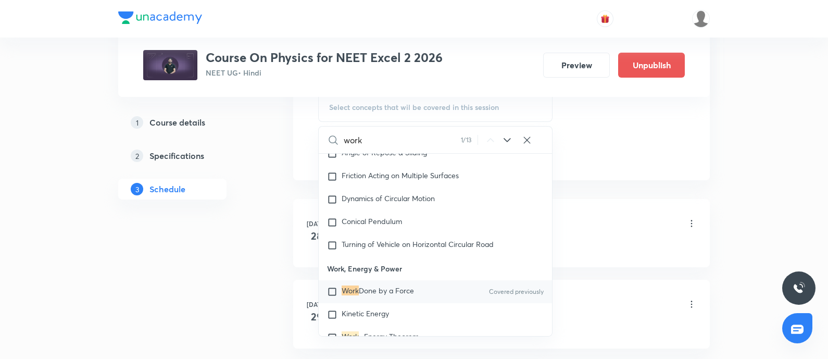
scroll to position [554, 0]
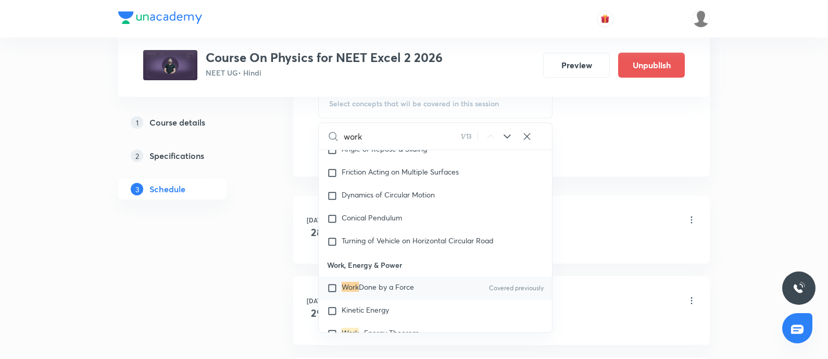
type input "work"
click at [331, 286] on input "checkbox" at bounding box center [334, 288] width 15 height 10
checkbox input "true"
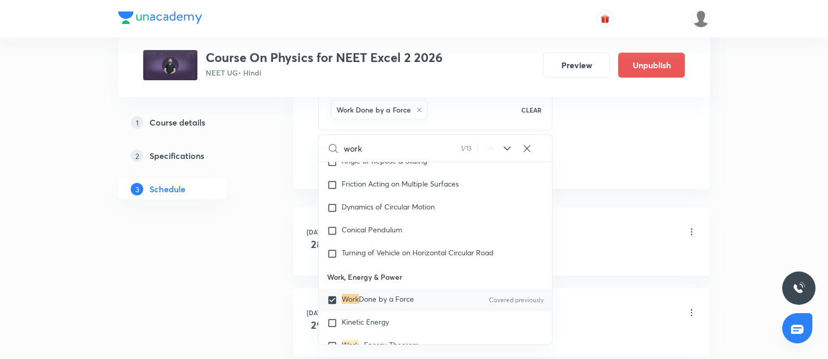
click at [617, 229] on div "Wave optics - 09 Lesson 1 • 5:50 PM • 75 min • Room Room No 05" at bounding box center [518, 232] width 357 height 24
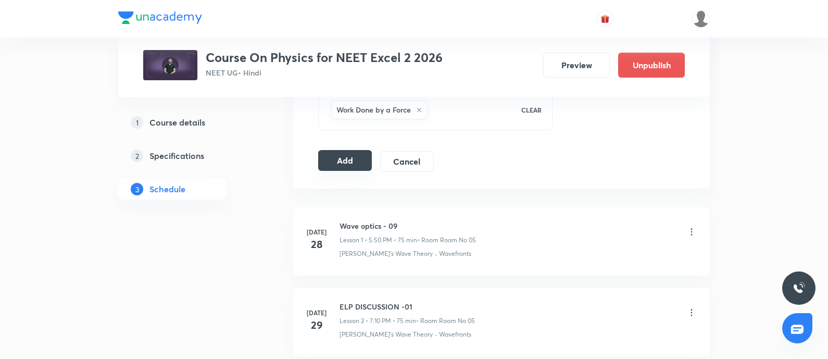
click at [356, 154] on button "Add" at bounding box center [345, 160] width 54 height 21
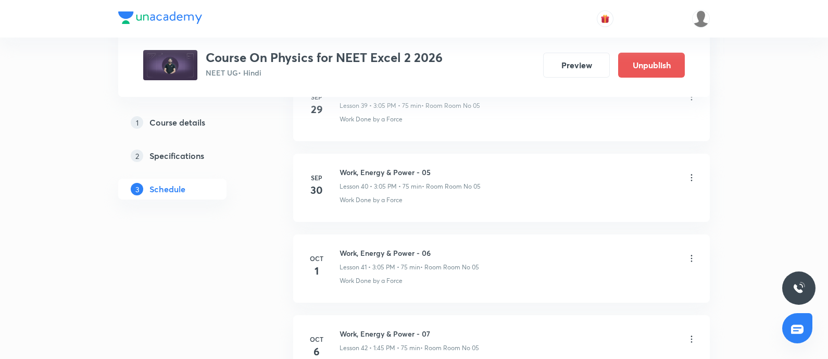
scroll to position [3870, 0]
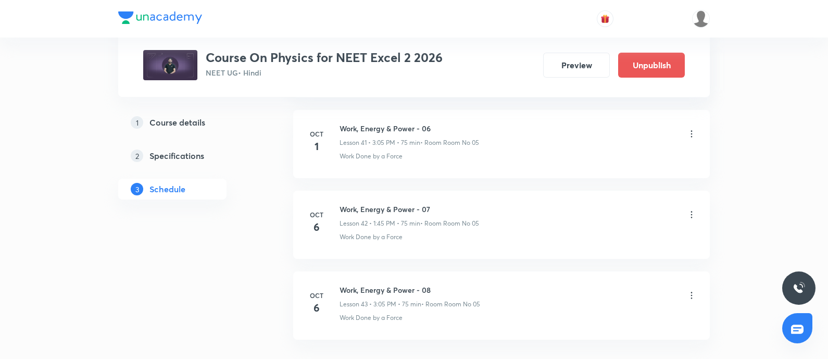
scroll to position [3940, 0]
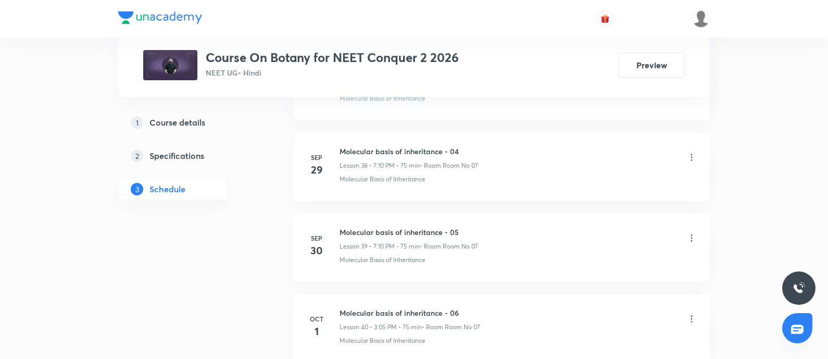
scroll to position [3697, 0]
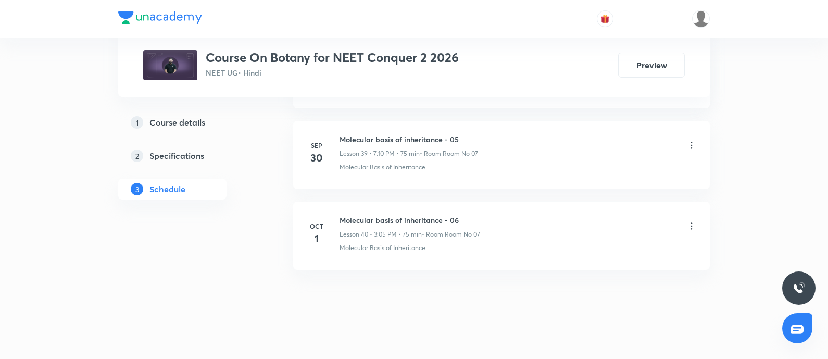
click at [343, 215] on h6 "Molecular basis of inheritance - 06" at bounding box center [410, 220] width 141 height 11
copy h6 "Molecular basis of inheritance - 06"
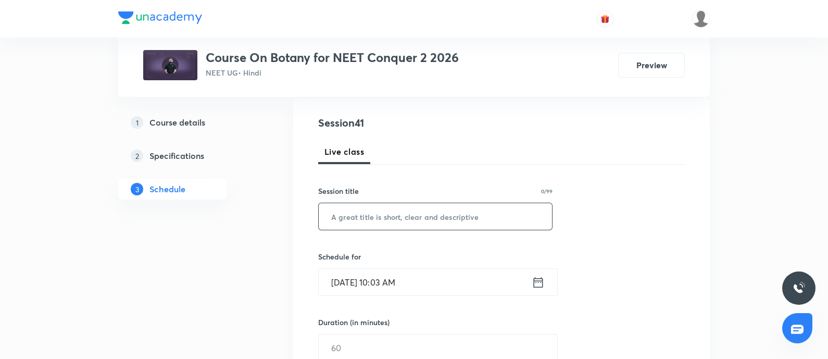
scroll to position [111, 0]
click at [372, 215] on input "text" at bounding box center [435, 215] width 233 height 27
paste input "Molecular basis of inheritance - 06"
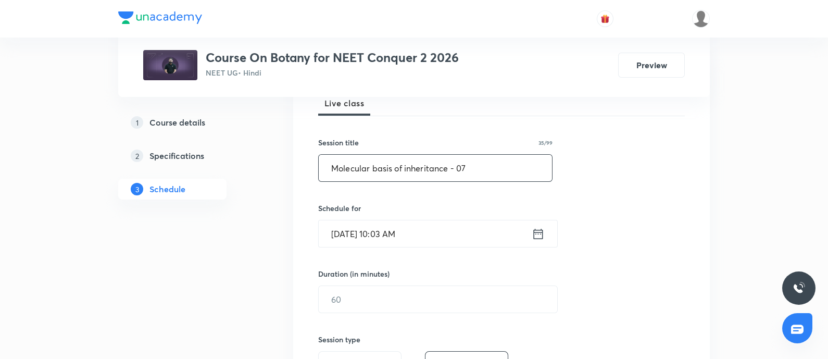
scroll to position [164, 0]
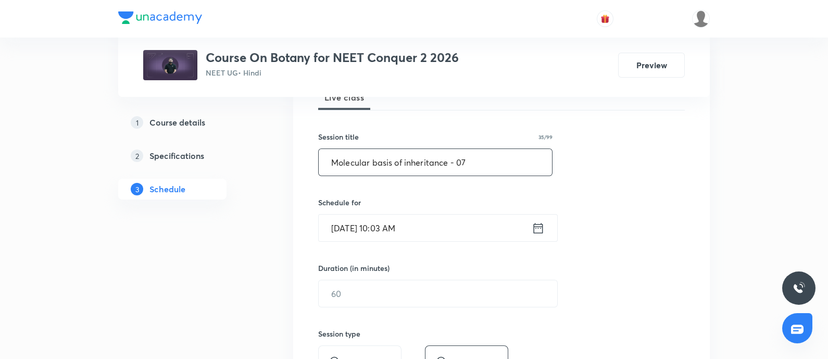
type input "Molecular basis of inheritance - 07"
click at [439, 229] on input "Oct 6, 2025, 10:03 AM" at bounding box center [425, 228] width 213 height 27
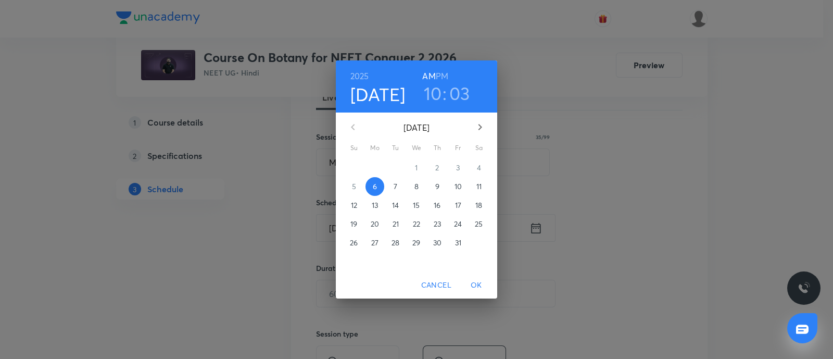
click at [443, 70] on h6 "PM" at bounding box center [442, 76] width 13 height 15
click at [372, 188] on span "6" at bounding box center [375, 186] width 19 height 10
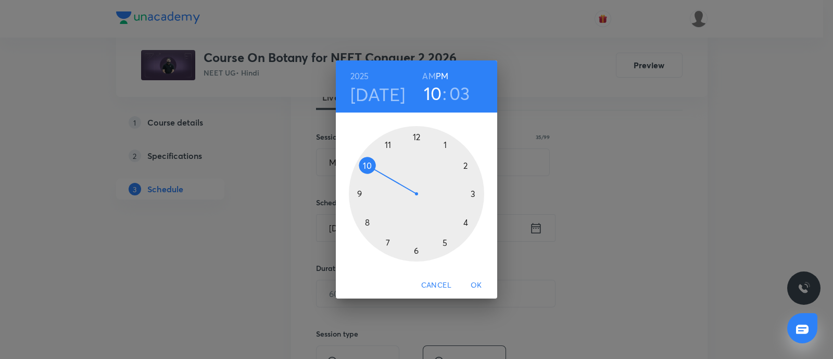
click at [445, 146] on div at bounding box center [416, 193] width 135 height 135
click at [359, 193] on div at bounding box center [416, 193] width 135 height 135
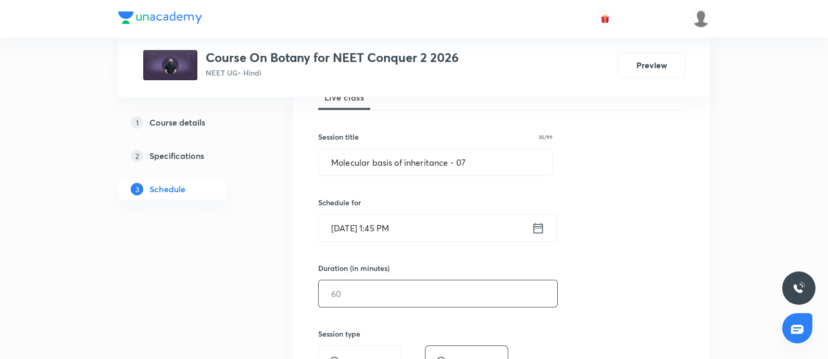
click at [362, 293] on input "text" at bounding box center [438, 293] width 239 height 27
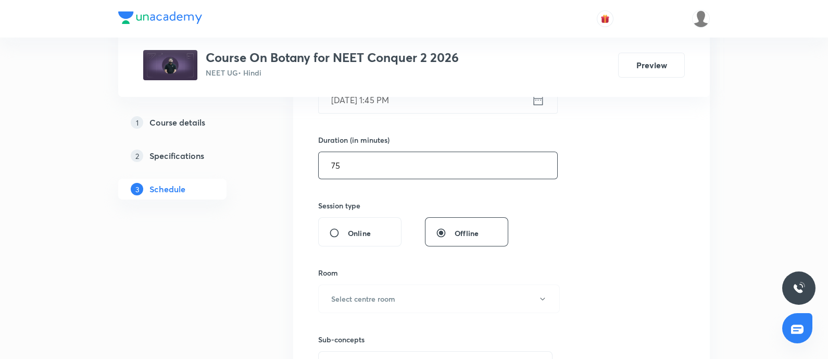
scroll to position [294, 0]
type input "75"
click at [362, 293] on h6 "Select centre room" at bounding box center [363, 297] width 64 height 11
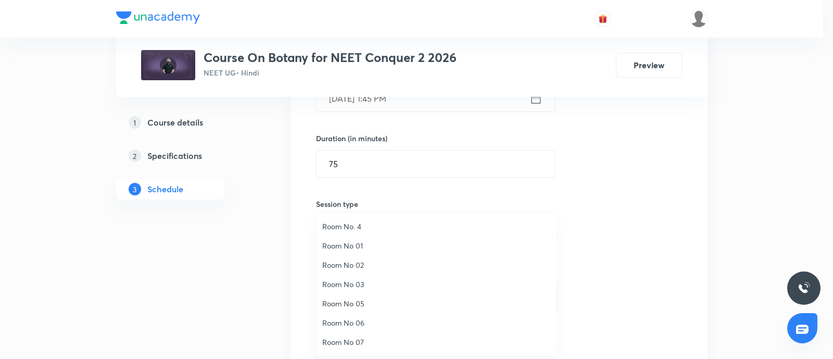
click at [348, 341] on span "Room No 07" at bounding box center [436, 342] width 228 height 11
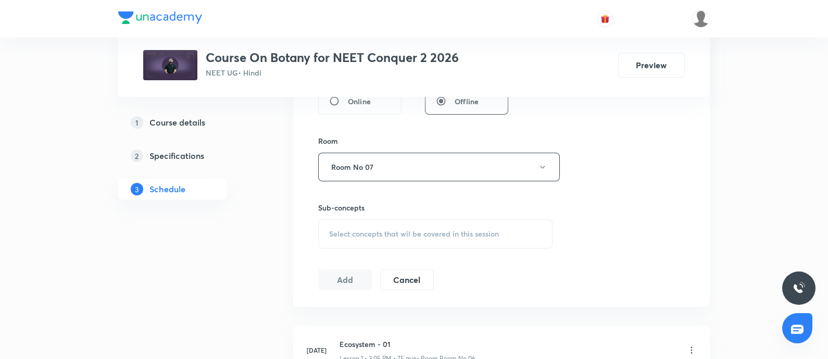
scroll to position [436, 0]
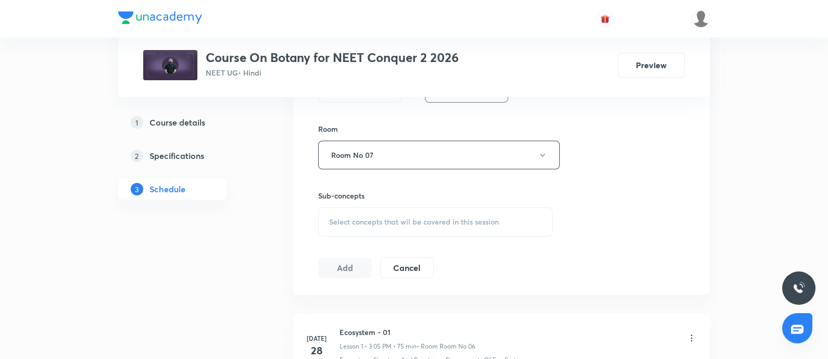
click at [359, 224] on span "Select concepts that wil be covered in this session" at bounding box center [414, 222] width 170 height 8
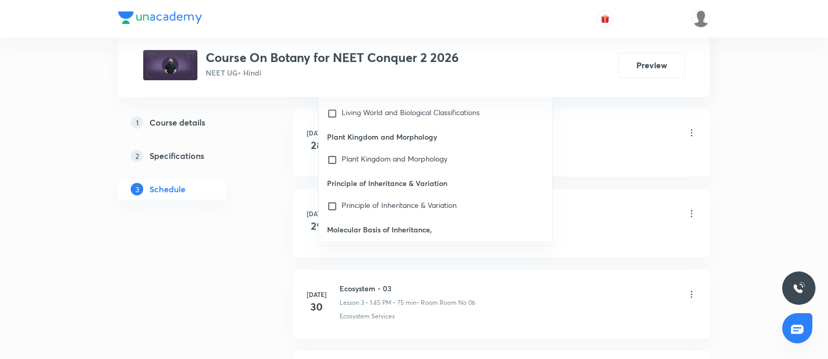
scroll to position [645, 0]
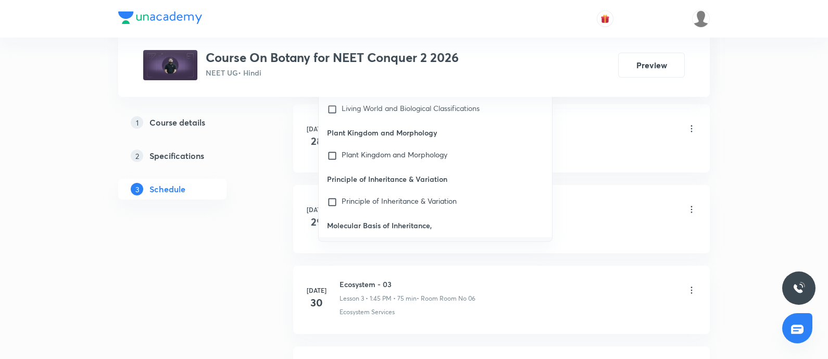
type input "Molecular basis of inheritan"
click at [332, 243] on input "checkbox" at bounding box center [334, 248] width 15 height 10
checkbox input "true"
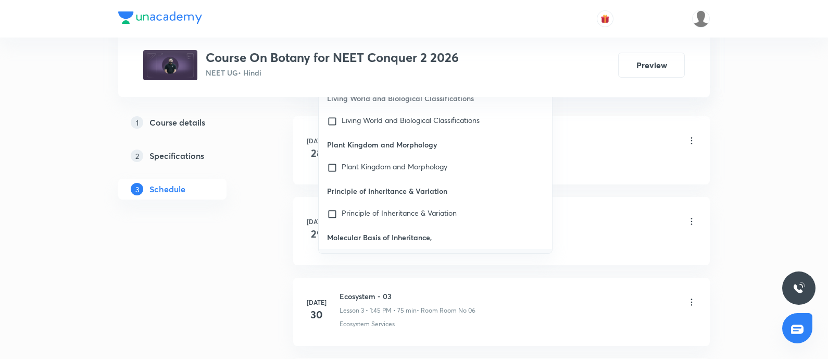
click at [615, 152] on div "Ecosystem - 01 Lesson 1 • 3:05 PM • 75 min • Room Room No 06" at bounding box center [518, 141] width 357 height 24
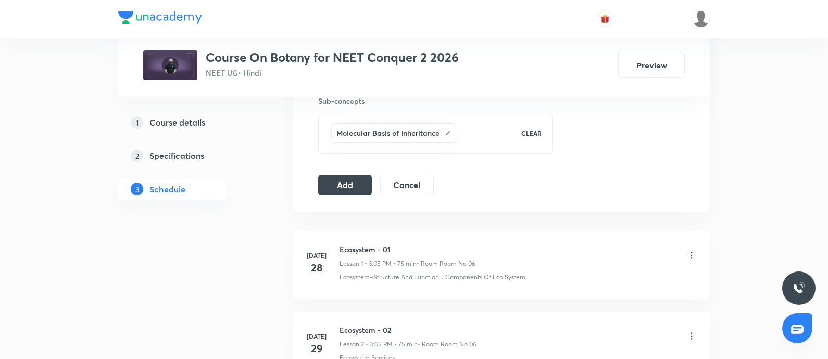
scroll to position [527, 0]
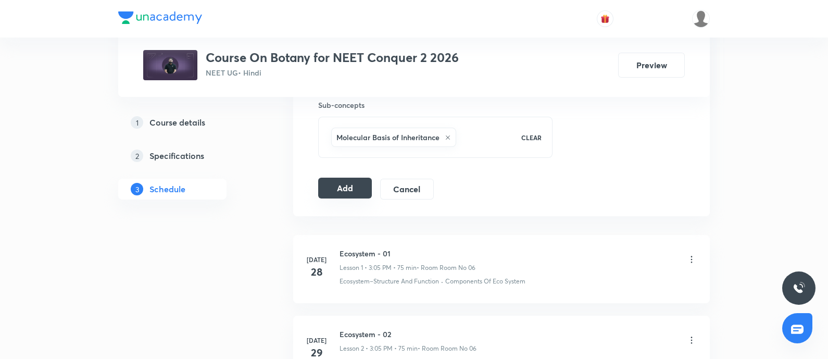
click at [347, 187] on button "Add" at bounding box center [345, 188] width 54 height 21
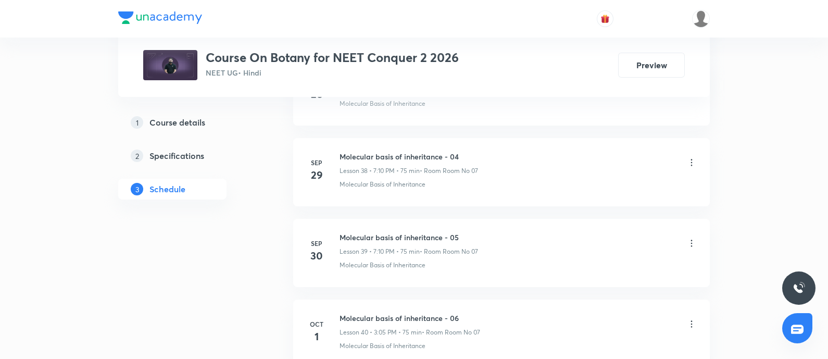
scroll to position [3708, 0]
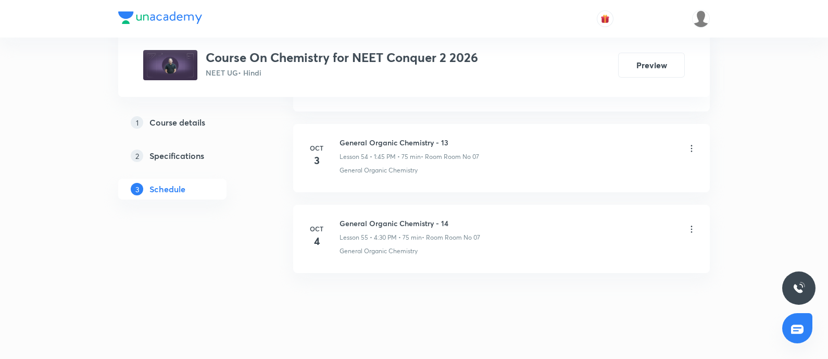
click at [343, 218] on h6 "General Organic Chemistry - 14" at bounding box center [410, 223] width 141 height 11
copy h6 "General Organic Chemistry - 14"
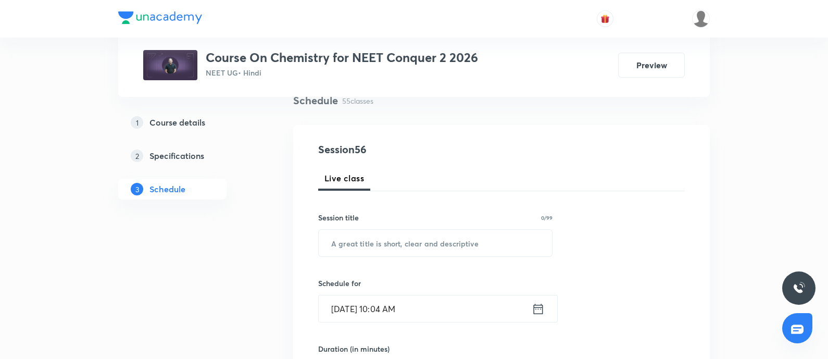
scroll to position [84, 0]
click at [367, 255] on input "text" at bounding box center [435, 242] width 233 height 27
paste input "General Organic Chemistry - 14"
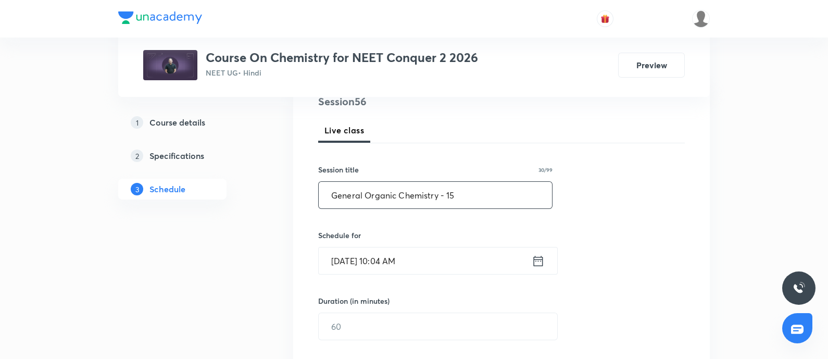
scroll to position [139, 0]
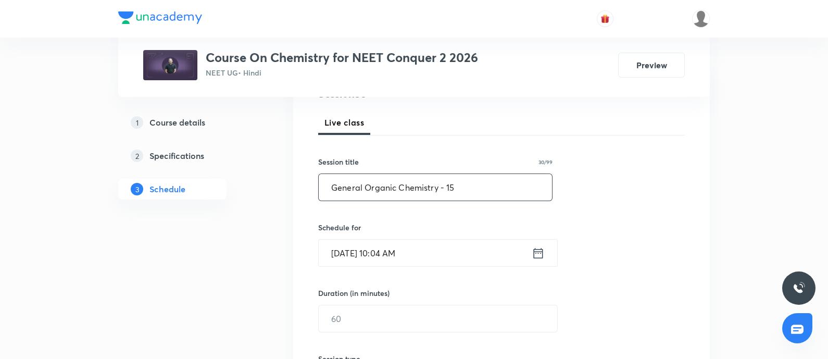
type input "General Organic Chemistry - 15"
click at [432, 256] on input "[DATE] 10:04 AM" at bounding box center [425, 253] width 213 height 27
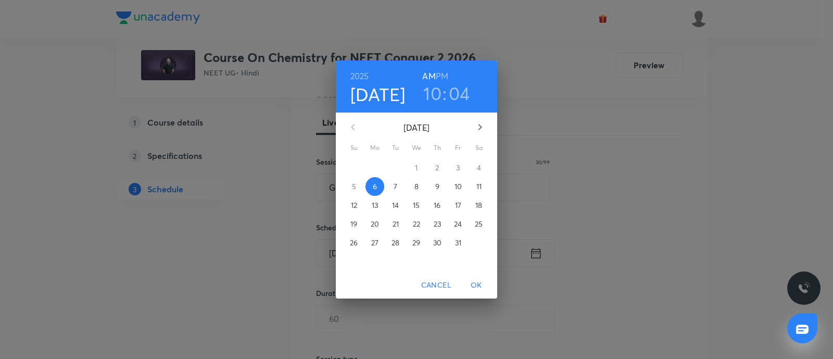
click at [443, 77] on h6 "PM" at bounding box center [442, 76] width 13 height 15
click at [434, 93] on h3 "10" at bounding box center [432, 93] width 18 height 22
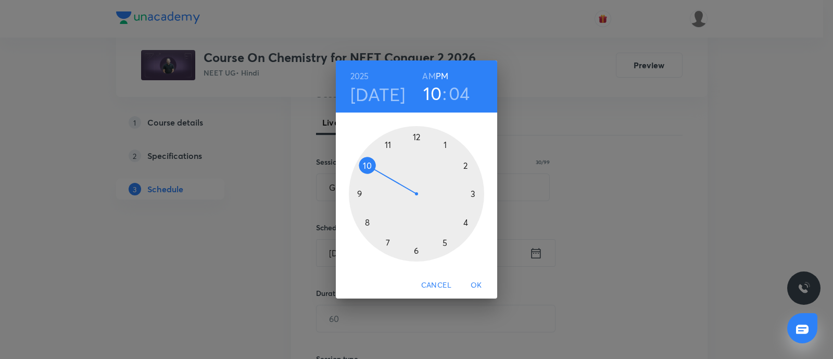
click at [473, 194] on div at bounding box center [416, 193] width 135 height 135
click at [447, 144] on div at bounding box center [416, 193] width 135 height 135
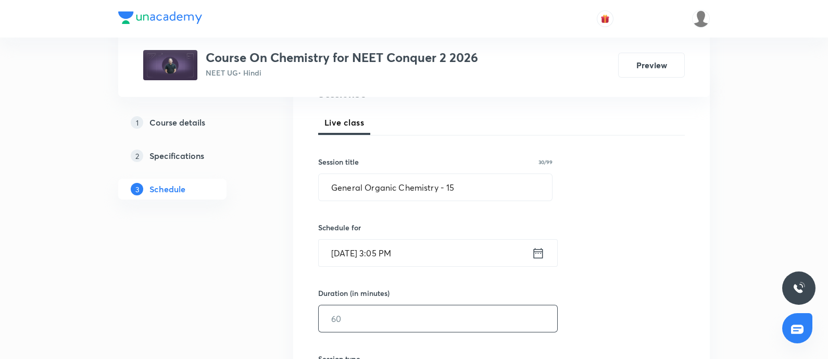
click at [372, 328] on input "text" at bounding box center [438, 318] width 239 height 27
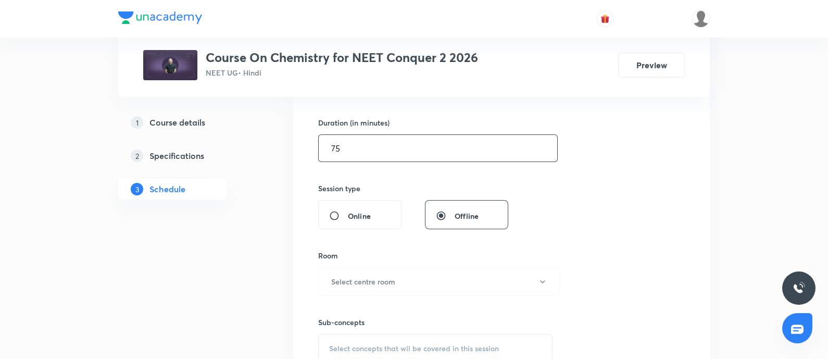
scroll to position [310, 0]
type input "75"
click at [371, 282] on h6 "Select centre room" at bounding box center [363, 281] width 64 height 11
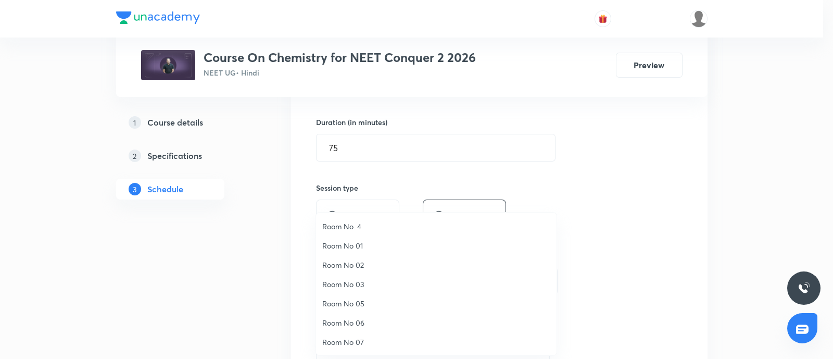
click at [364, 340] on span "Room No 07" at bounding box center [436, 342] width 228 height 11
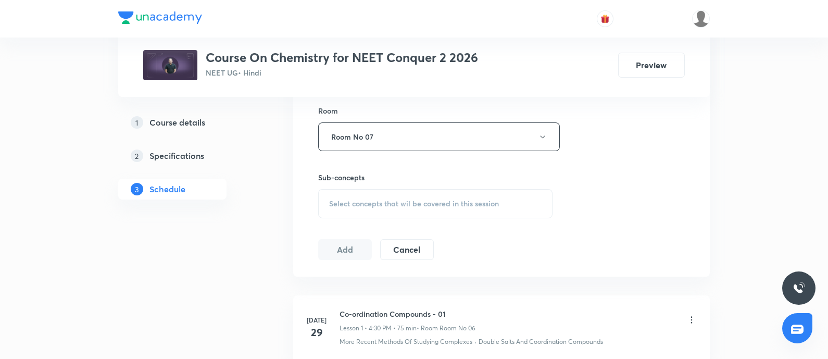
scroll to position [455, 0]
click at [367, 204] on span "Select concepts that wil be covered in this session" at bounding box center [414, 202] width 170 height 8
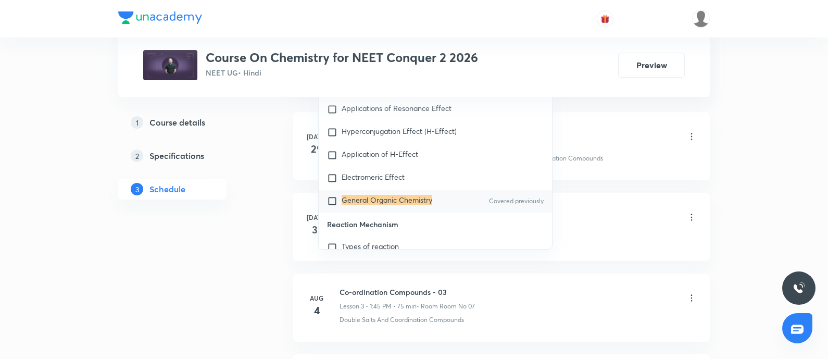
scroll to position [16306, 0]
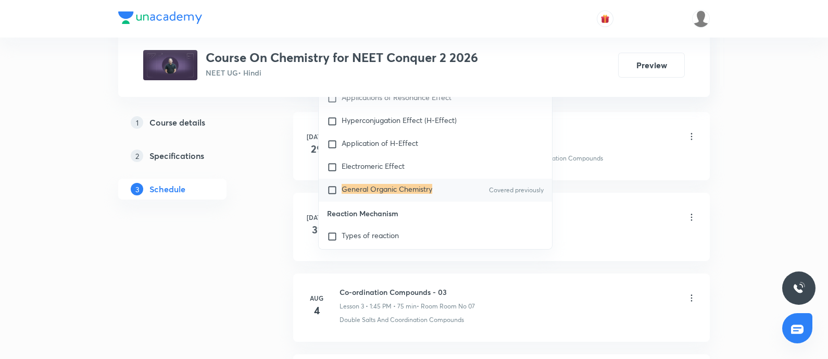
type input "General Organic Chemistry"
click at [330, 195] on input "checkbox" at bounding box center [334, 190] width 15 height 10
checkbox input "true"
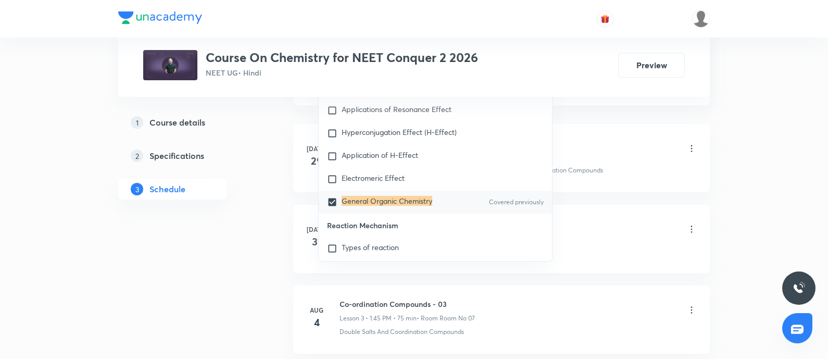
click at [622, 173] on li "Jul 29 Co-ordination Compounds - 01 Lesson 1 • 4:30 PM • 75 min • Room Room No …" at bounding box center [501, 158] width 417 height 68
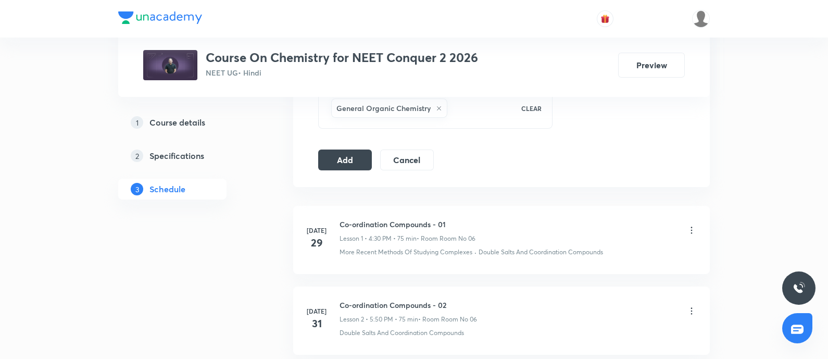
scroll to position [529, 0]
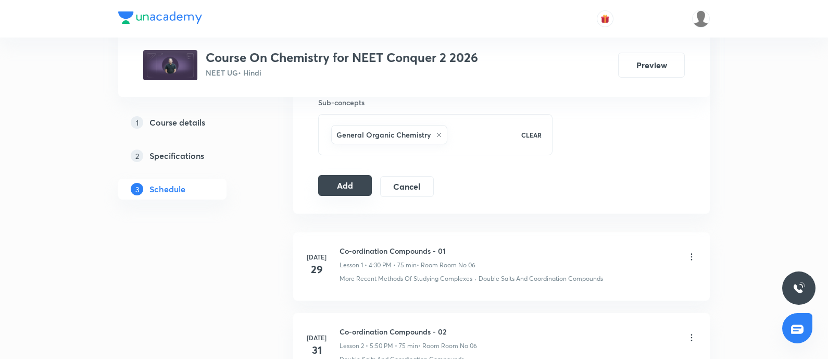
click at [346, 176] on button "Add" at bounding box center [345, 185] width 54 height 21
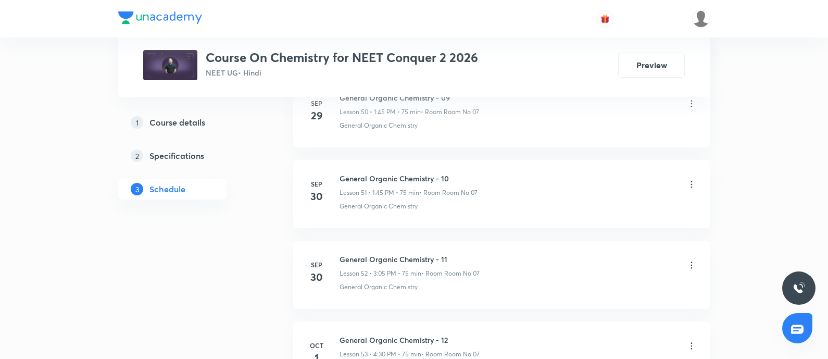
scroll to position [4428, 0]
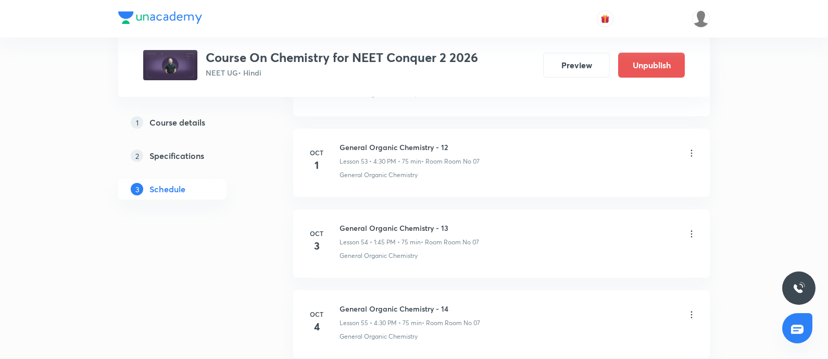
scroll to position [4986, 0]
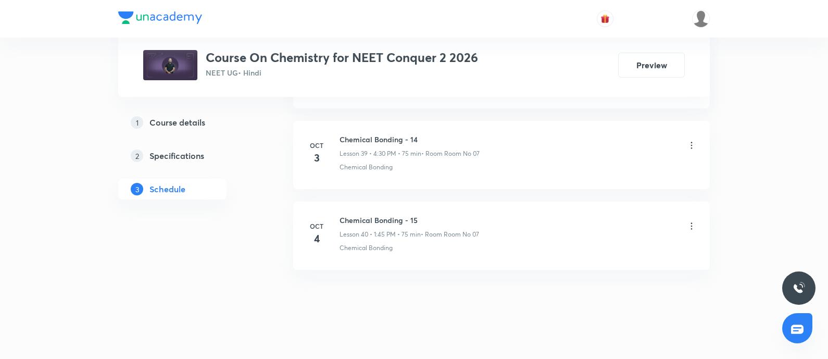
click at [342, 215] on h6 "Chemical Bonding - 15" at bounding box center [410, 220] width 140 height 11
copy h6 "Chemical Bonding - 15"
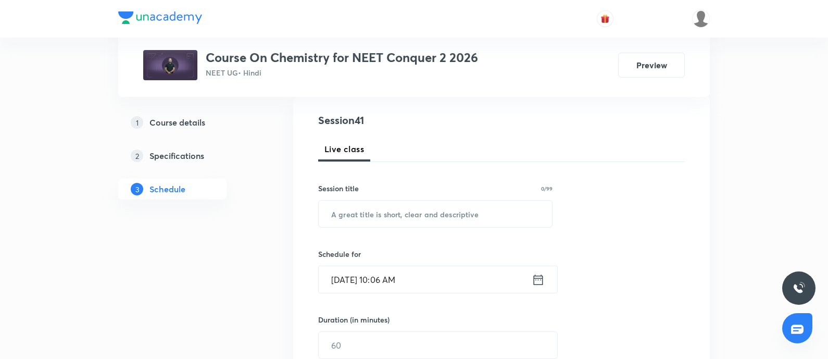
scroll to position [117, 0]
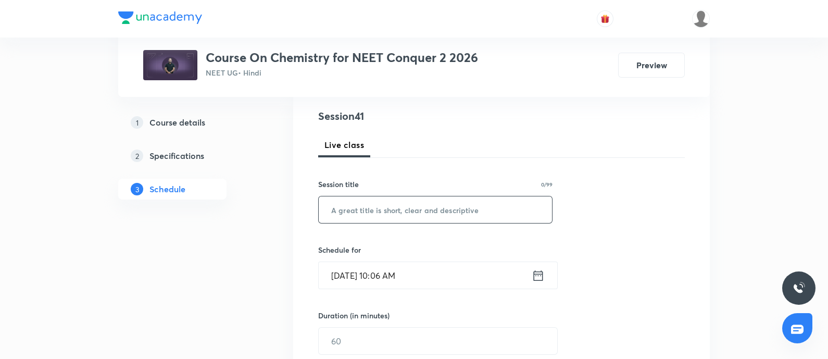
click at [365, 214] on input "text" at bounding box center [435, 209] width 233 height 27
paste input "Chemical Bonding - 15"
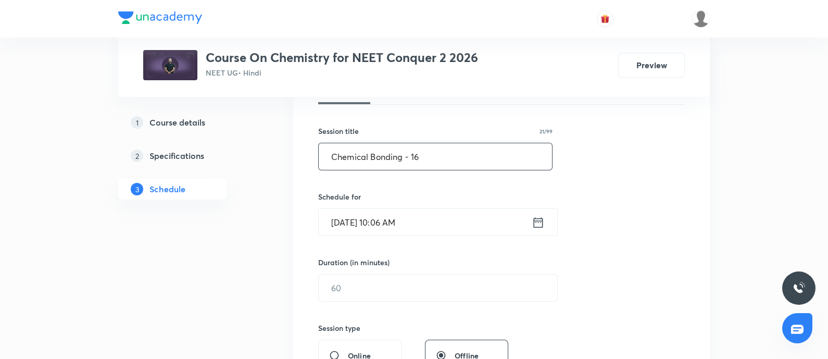
scroll to position [170, 0]
type input "Chemical Bonding - 16"
click at [453, 220] on input "Oct 6, 2025, 10:06 AM" at bounding box center [425, 221] width 213 height 27
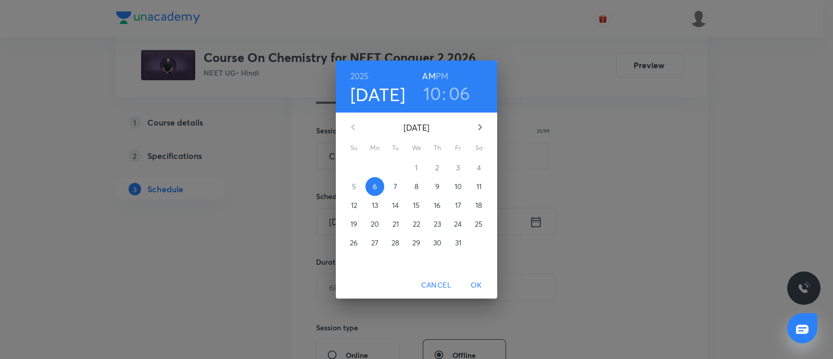
click at [443, 73] on h6 "PM" at bounding box center [442, 76] width 13 height 15
click at [430, 94] on h3 "10" at bounding box center [432, 93] width 18 height 22
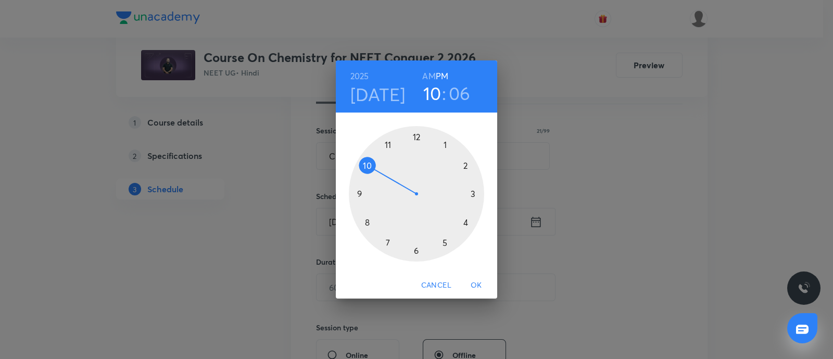
click at [466, 222] on div at bounding box center [416, 193] width 135 height 135
click at [416, 250] on div at bounding box center [416, 193] width 135 height 135
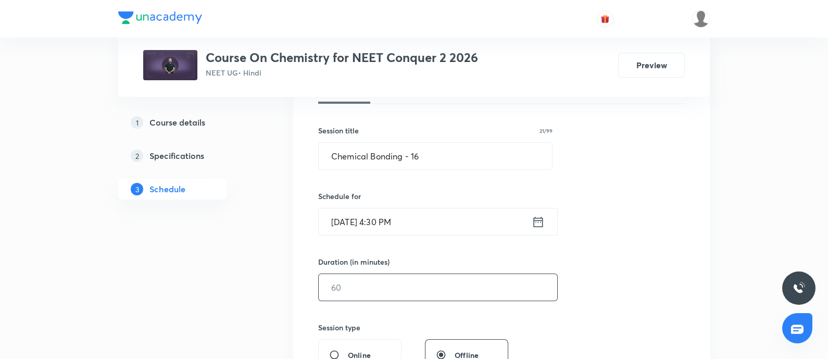
click at [370, 291] on input "text" at bounding box center [438, 287] width 239 height 27
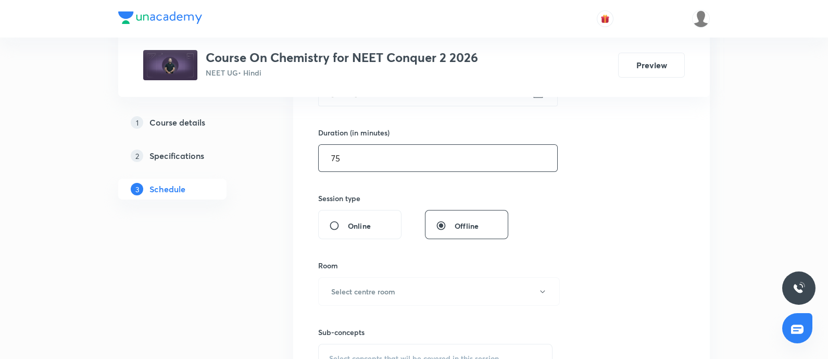
scroll to position [300, 0]
type input "75"
click at [370, 291] on h6 "Select centre room" at bounding box center [363, 290] width 64 height 11
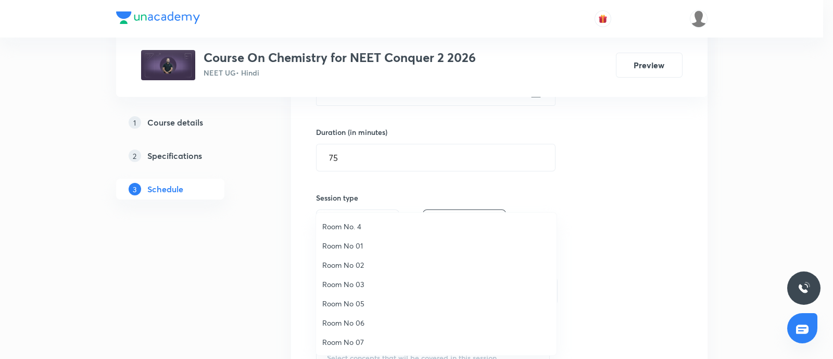
click at [347, 341] on span "Room No 07" at bounding box center [436, 342] width 228 height 11
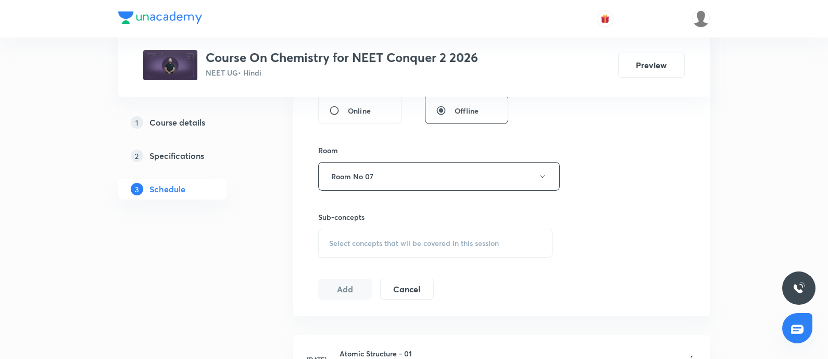
scroll to position [424, 0]
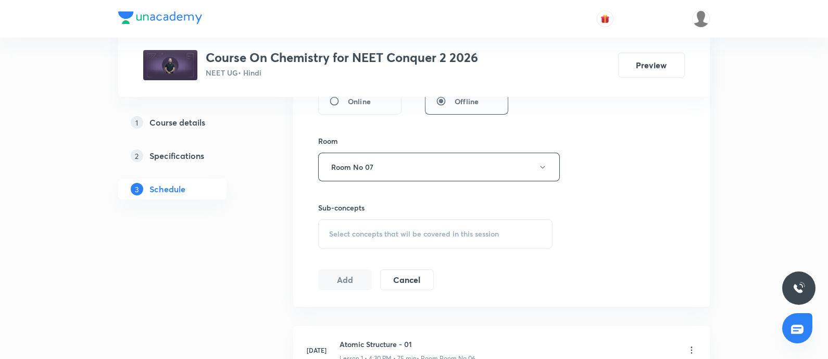
click at [345, 234] on span "Select concepts that wil be covered in this session" at bounding box center [414, 234] width 170 height 8
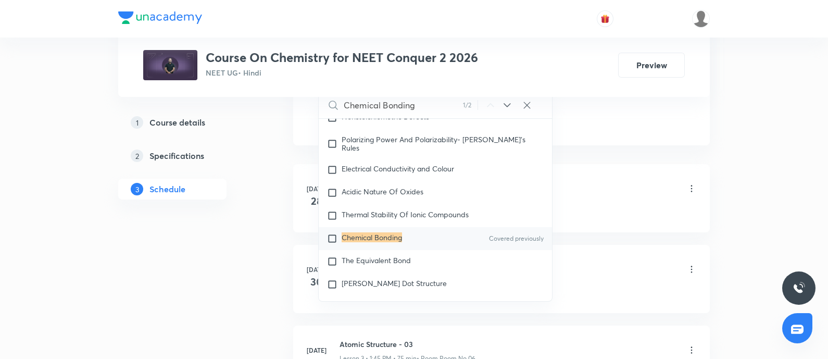
scroll to position [4847, 0]
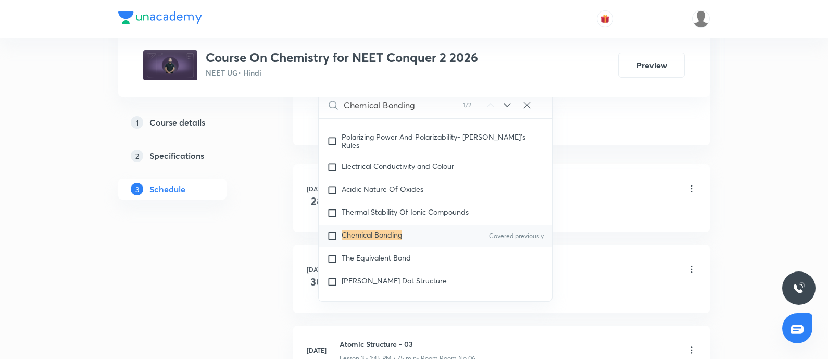
type input "Chemical Bonding"
click at [332, 241] on input "checkbox" at bounding box center [334, 236] width 15 height 10
checkbox input "true"
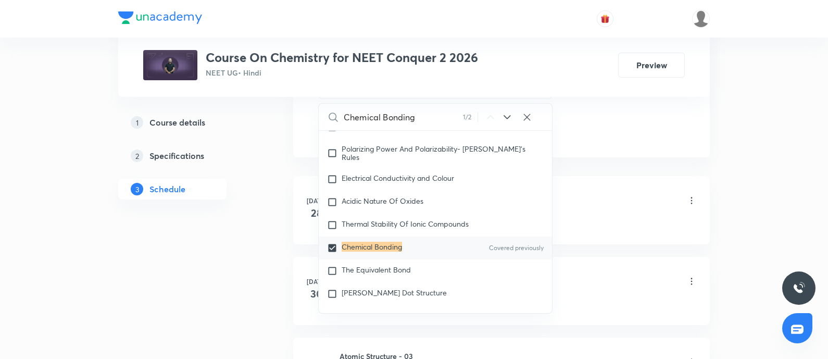
click at [607, 222] on div "Some Prerequisites of Physics · Atomic Models" at bounding box center [518, 222] width 357 height 9
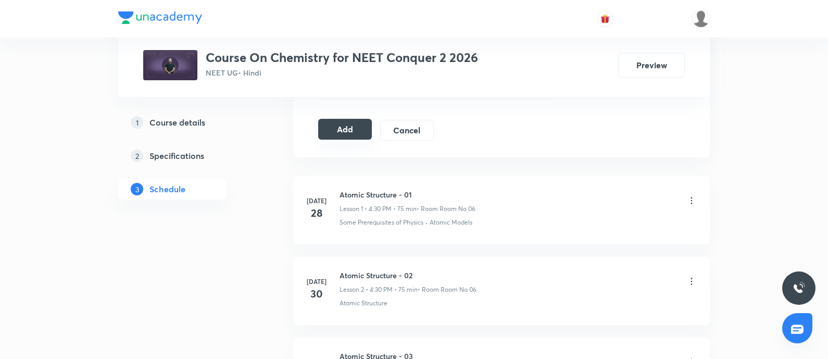
click at [344, 130] on button "Add" at bounding box center [345, 129] width 54 height 21
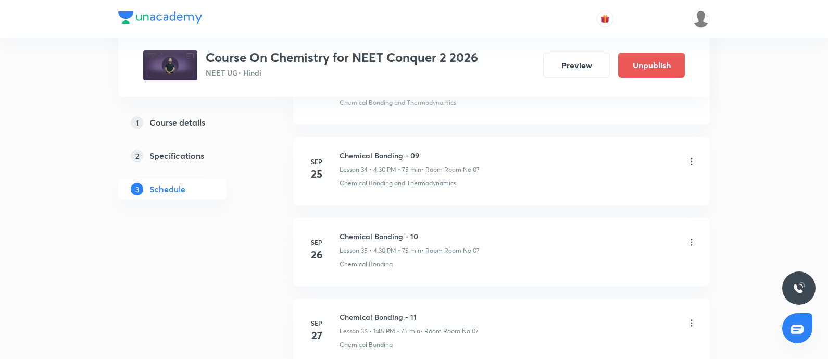
scroll to position [3299, 0]
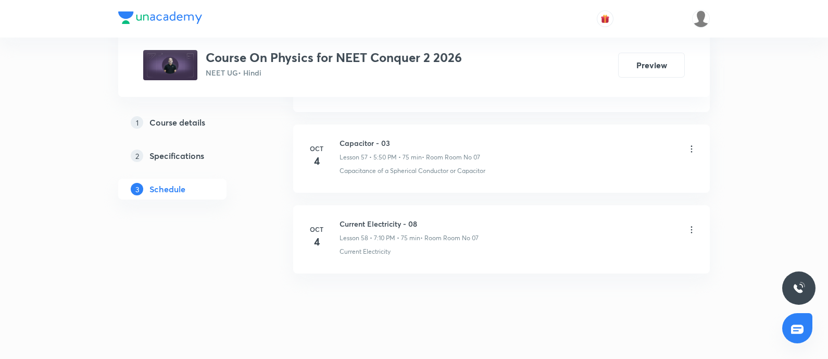
click at [341, 138] on h6 "Capacitor - 03" at bounding box center [410, 143] width 141 height 11
copy h6 "Capacitor - 03"
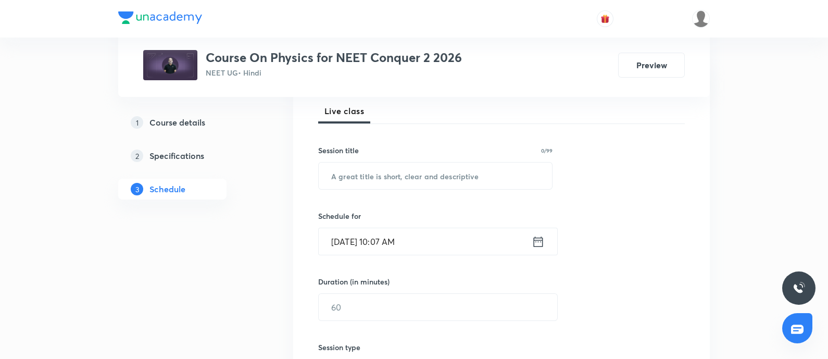
scroll to position [152, 0]
click at [356, 174] on input "text" at bounding box center [435, 174] width 233 height 27
paste input "Capacitor - 03"
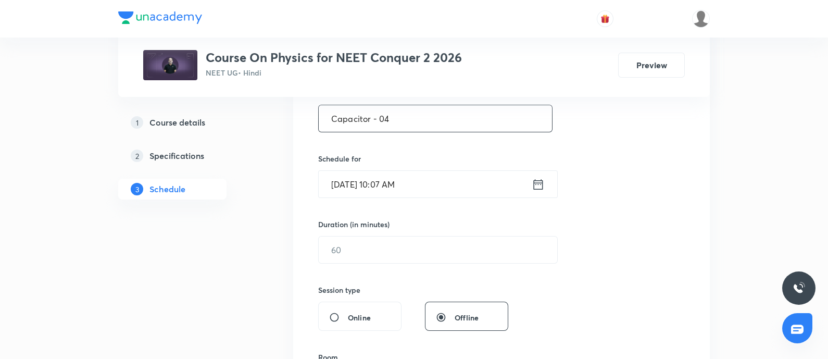
scroll to position [217, 0]
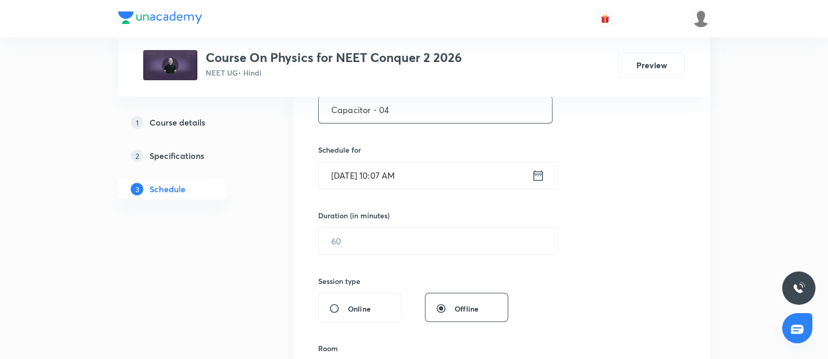
type input "Capacitor - 04"
click at [442, 178] on input "[DATE] 10:07 AM" at bounding box center [425, 175] width 213 height 27
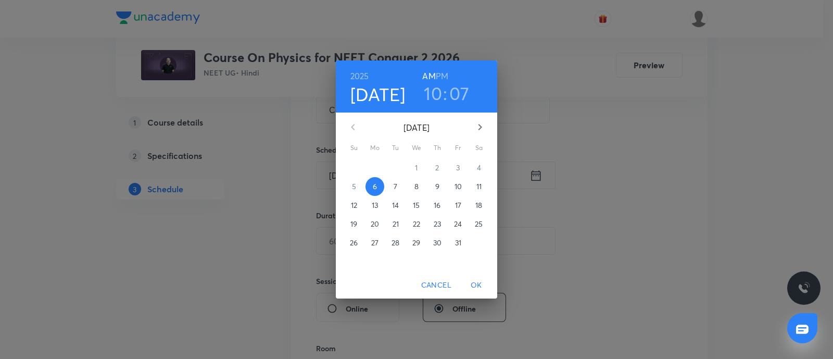
click at [442, 70] on h6 "PM" at bounding box center [442, 76] width 13 height 15
click at [434, 96] on h3 "10" at bounding box center [433, 93] width 18 height 22
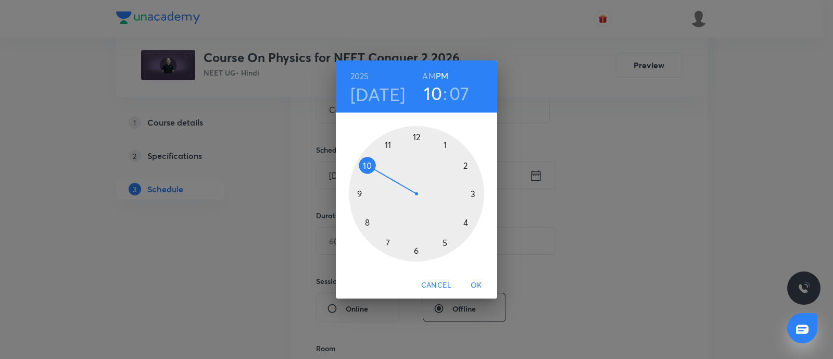
click at [445, 242] on div at bounding box center [416, 193] width 135 height 135
click at [368, 165] on div at bounding box center [416, 193] width 135 height 135
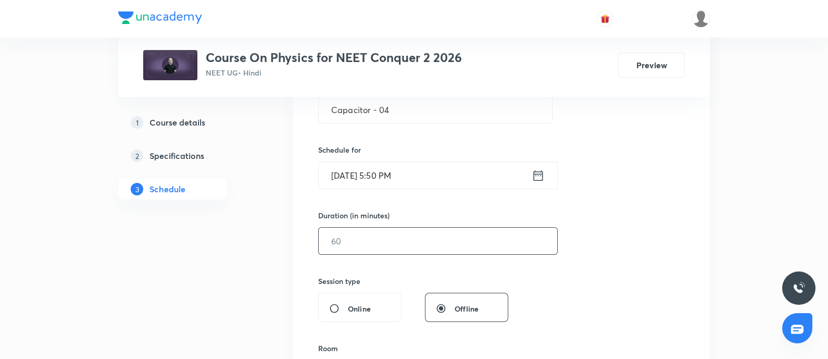
click at [365, 248] on input "text" at bounding box center [438, 241] width 239 height 27
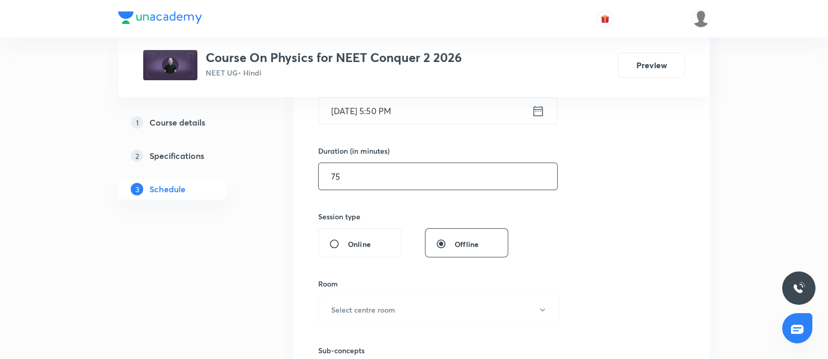
scroll to position [282, 0]
type input "75"
click at [360, 305] on h6 "Select centre room" at bounding box center [363, 308] width 64 height 11
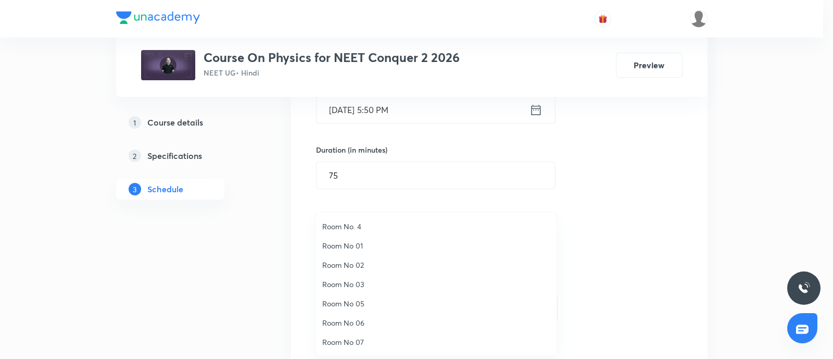
click at [354, 342] on span "Room No 07" at bounding box center [436, 342] width 228 height 11
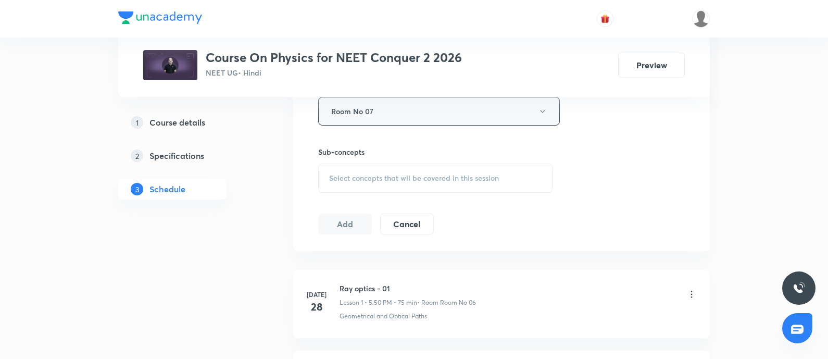
scroll to position [482, 0]
click at [373, 181] on div "Select concepts that wil be covered in this session" at bounding box center [435, 175] width 234 height 29
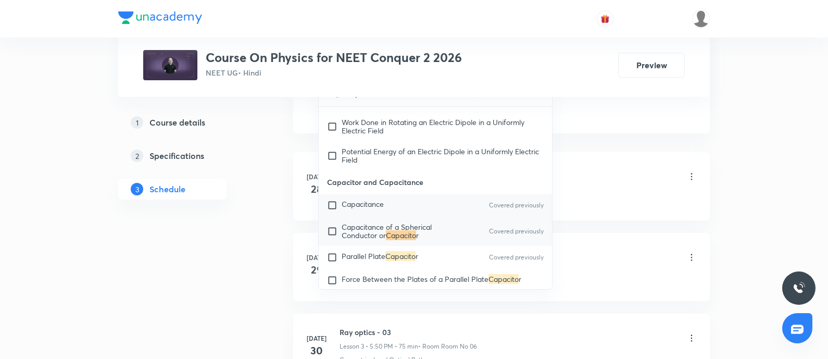
scroll to position [8099, 0]
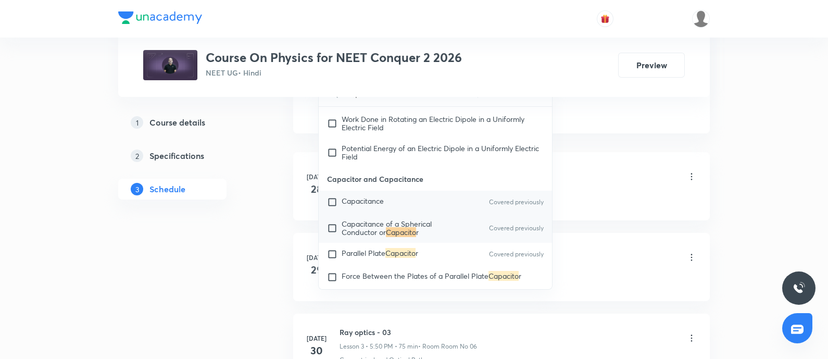
type input "Capacito"
click at [331, 207] on input "checkbox" at bounding box center [334, 202] width 15 height 10
checkbox input "true"
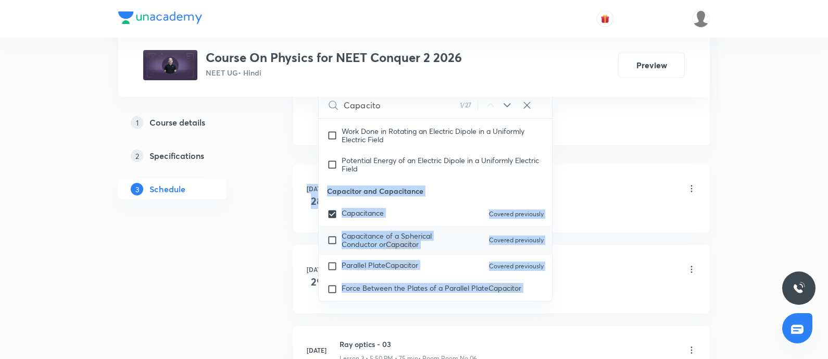
drag, startPoint x: 331, startPoint y: 215, endPoint x: 612, endPoint y: 189, distance: 281.5
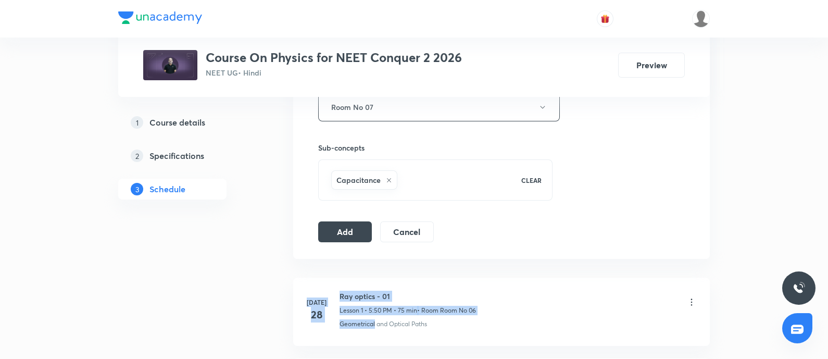
scroll to position [488, 0]
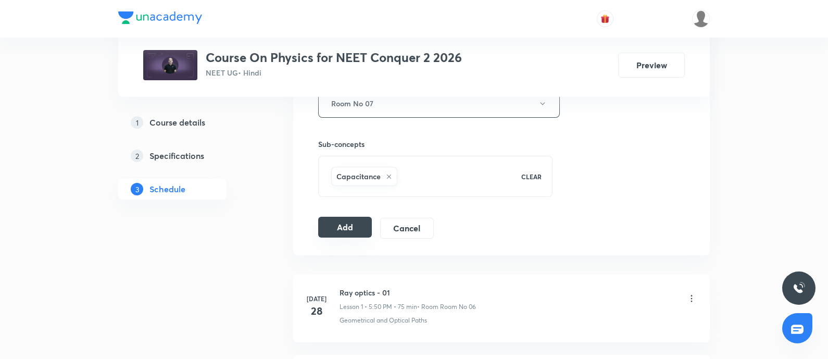
click at [346, 221] on button "Add" at bounding box center [345, 227] width 54 height 21
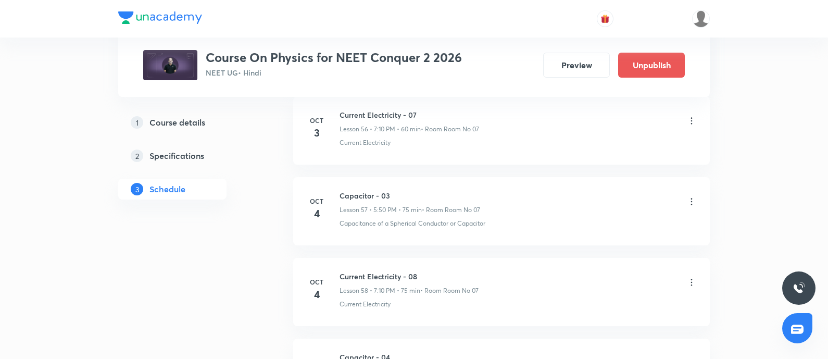
scroll to position [5228, 0]
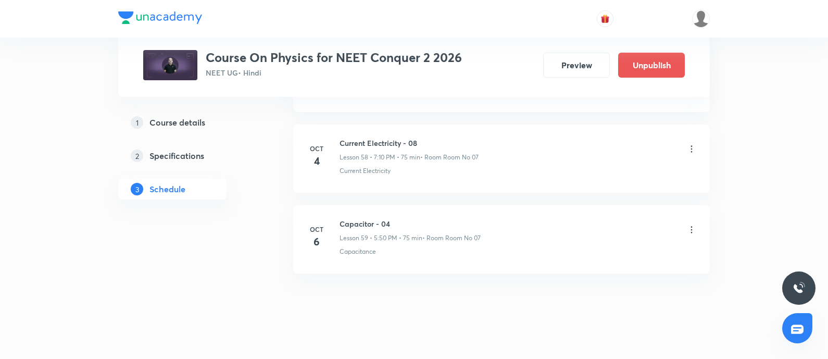
click at [343, 138] on h6 "Current Electricity - 08" at bounding box center [409, 143] width 139 height 11
copy h6 "Current Electricity - 08"
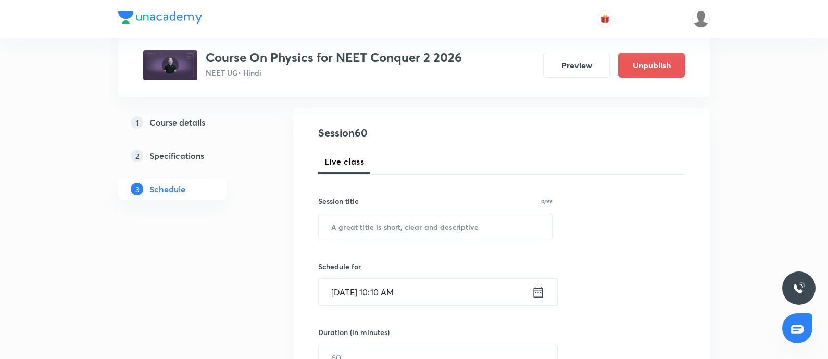
scroll to position [119, 0]
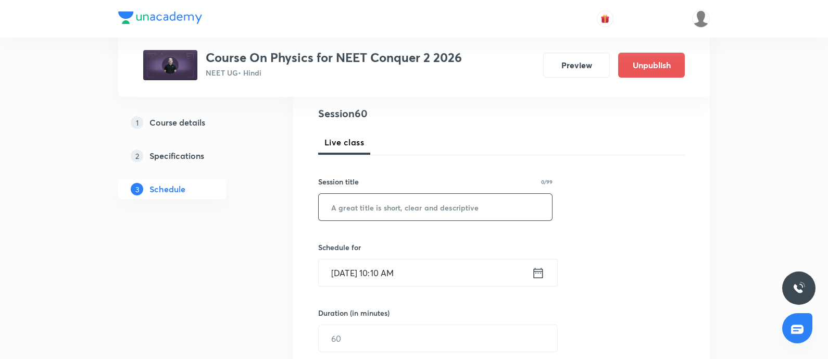
click at [359, 202] on input "text" at bounding box center [435, 207] width 233 height 27
paste input "Current Electricity - 08"
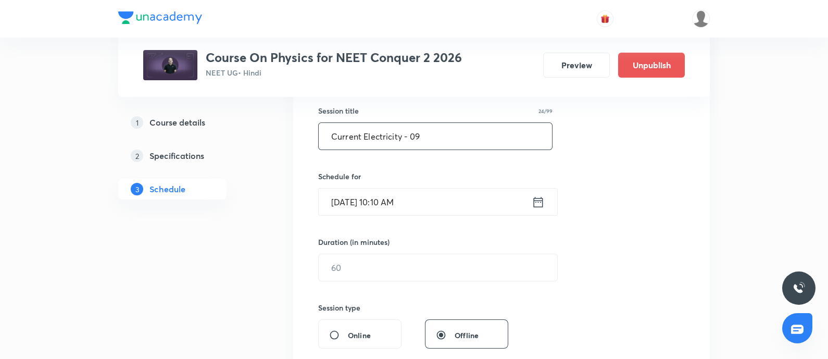
scroll to position [191, 0]
type input "Current Electricity - 09"
click at [430, 204] on input "[DATE] 10:10 AM" at bounding box center [425, 201] width 213 height 27
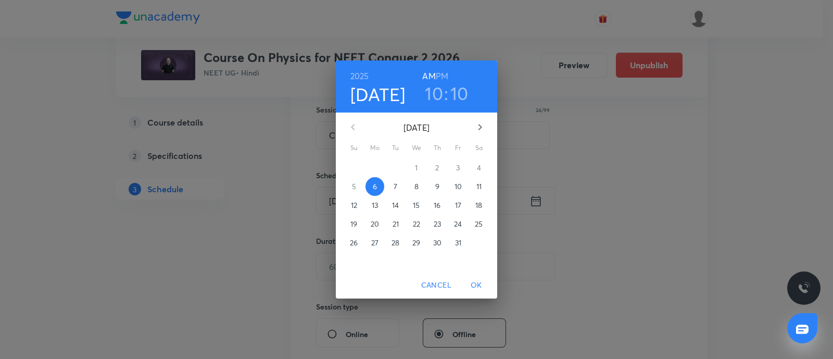
click at [443, 70] on h6 "PM" at bounding box center [442, 76] width 13 height 15
click at [427, 101] on h3 "10" at bounding box center [434, 93] width 18 height 22
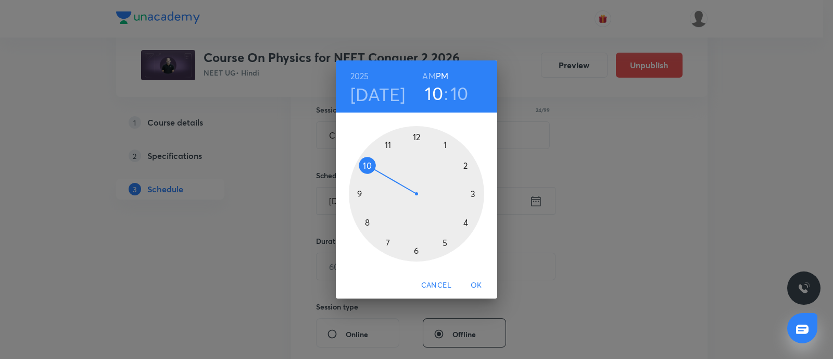
click at [389, 241] on div at bounding box center [416, 193] width 135 height 135
click at [466, 165] on div at bounding box center [416, 193] width 135 height 135
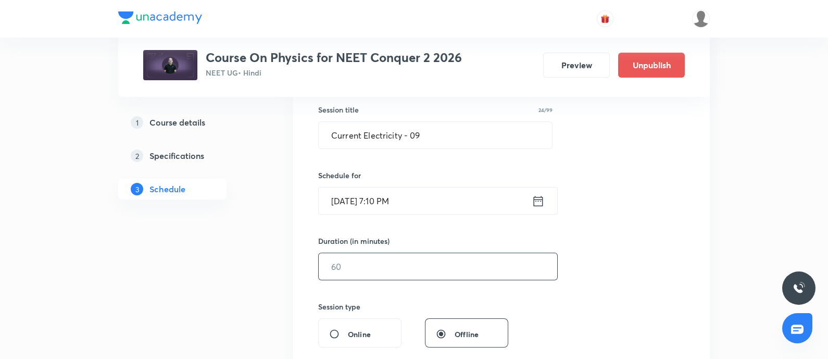
click at [375, 267] on input "text" at bounding box center [438, 266] width 239 height 27
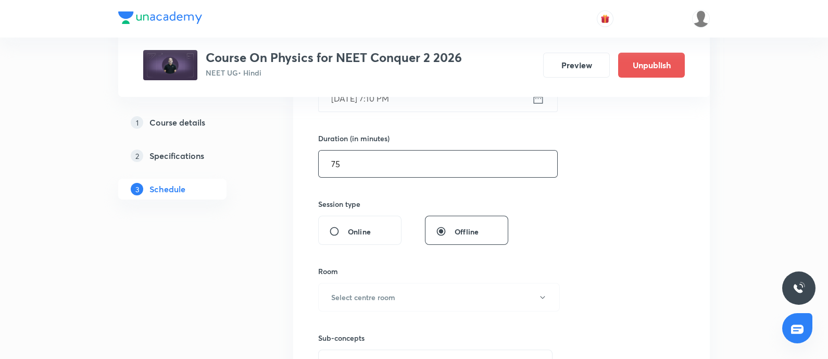
scroll to position [296, 0]
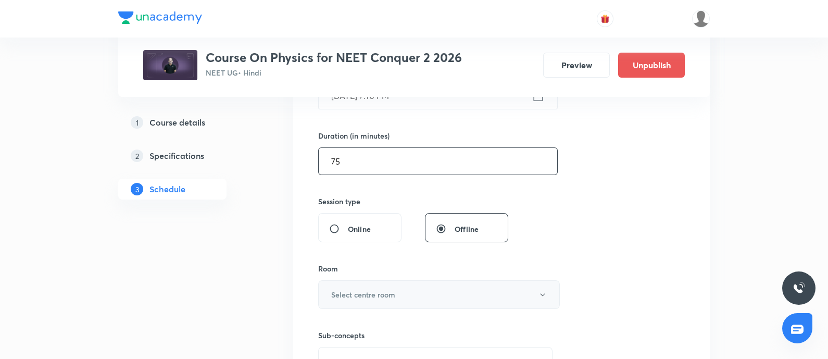
type input "75"
click at [367, 292] on h6 "Select centre room" at bounding box center [363, 294] width 64 height 11
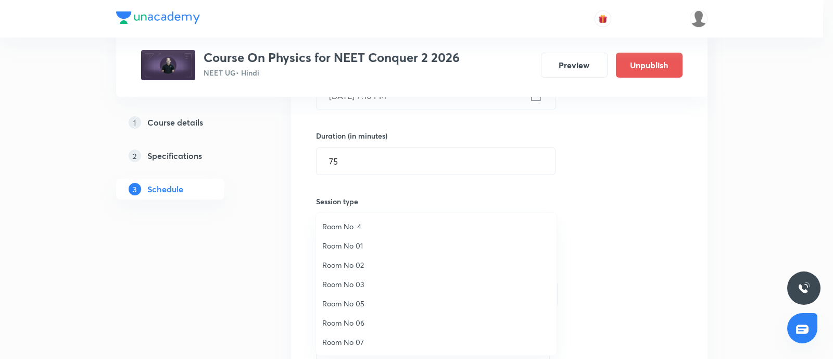
click at [357, 337] on span "Room No 07" at bounding box center [436, 342] width 228 height 11
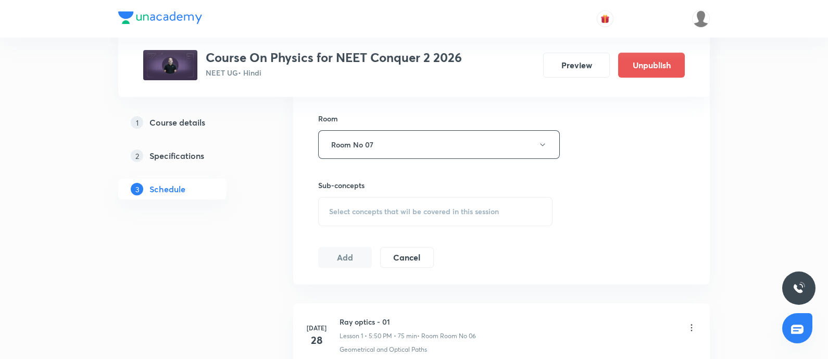
scroll to position [447, 0]
click at [357, 216] on div "Select concepts that wil be covered in this session" at bounding box center [435, 210] width 234 height 29
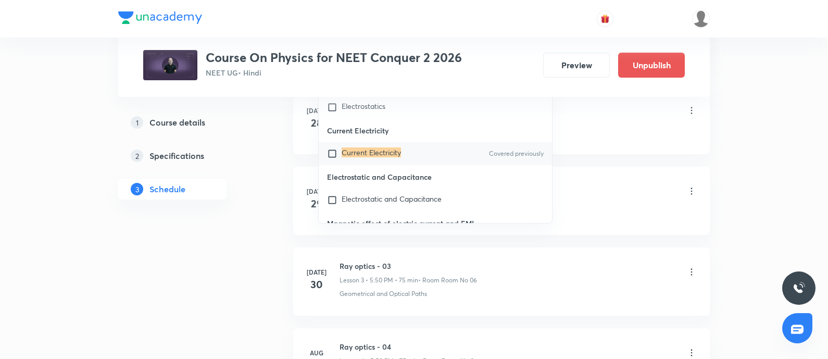
scroll to position [10389, 0]
type input "Current Electricity"
click at [331, 159] on input "checkbox" at bounding box center [334, 153] width 15 height 10
checkbox input "true"
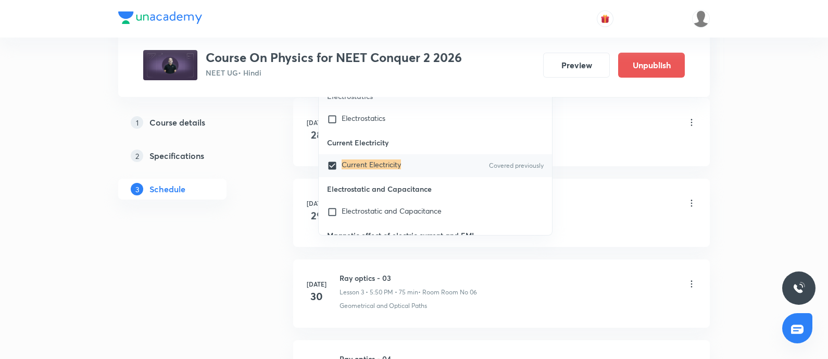
click at [583, 147] on li "Jul 28 Ray optics - 01 Lesson 1 • 5:50 PM • 75 min • Room Room No 06 Geometrica…" at bounding box center [501, 132] width 417 height 68
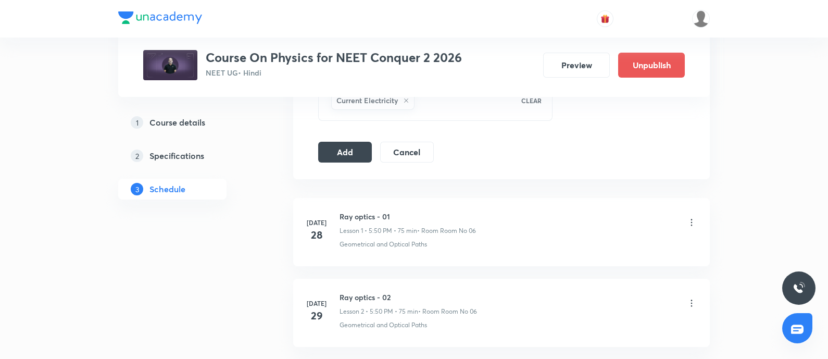
scroll to position [561, 0]
click at [344, 152] on button "Add" at bounding box center [345, 153] width 54 height 21
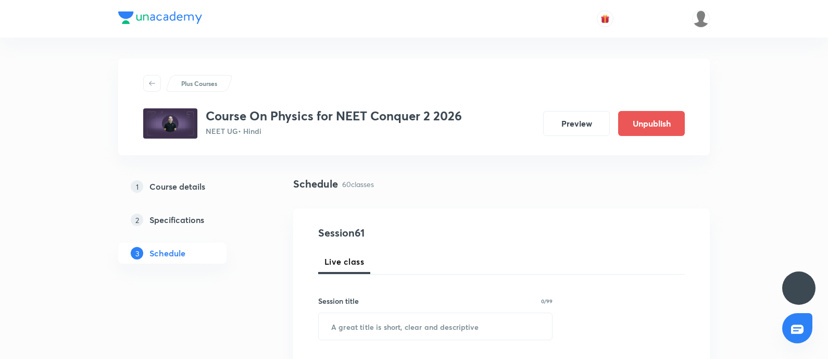
scroll to position [5308, 0]
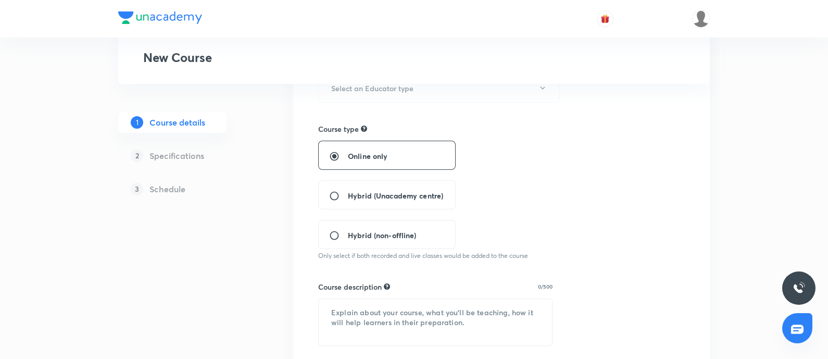
scroll to position [141, 0]
